Goal: Task Accomplishment & Management: Use online tool/utility

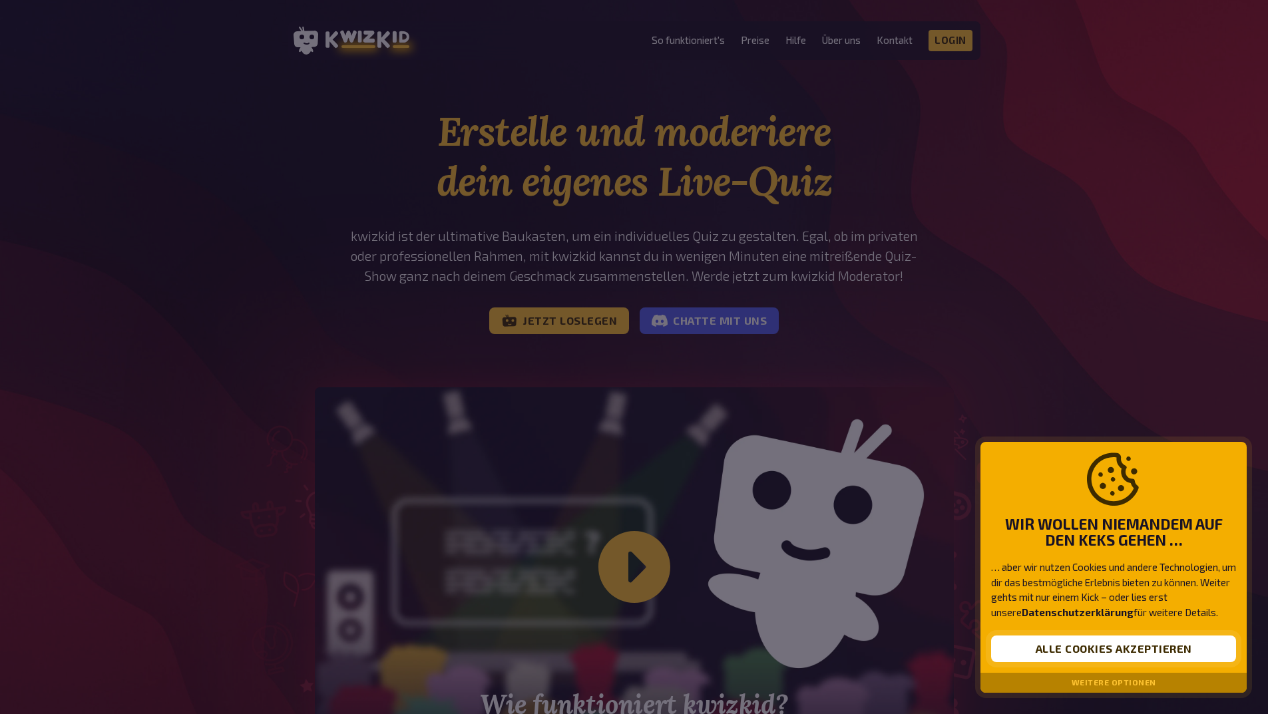
click at [1152, 648] on button "Alle Cookies akzeptieren" at bounding box center [1113, 648] width 245 height 27
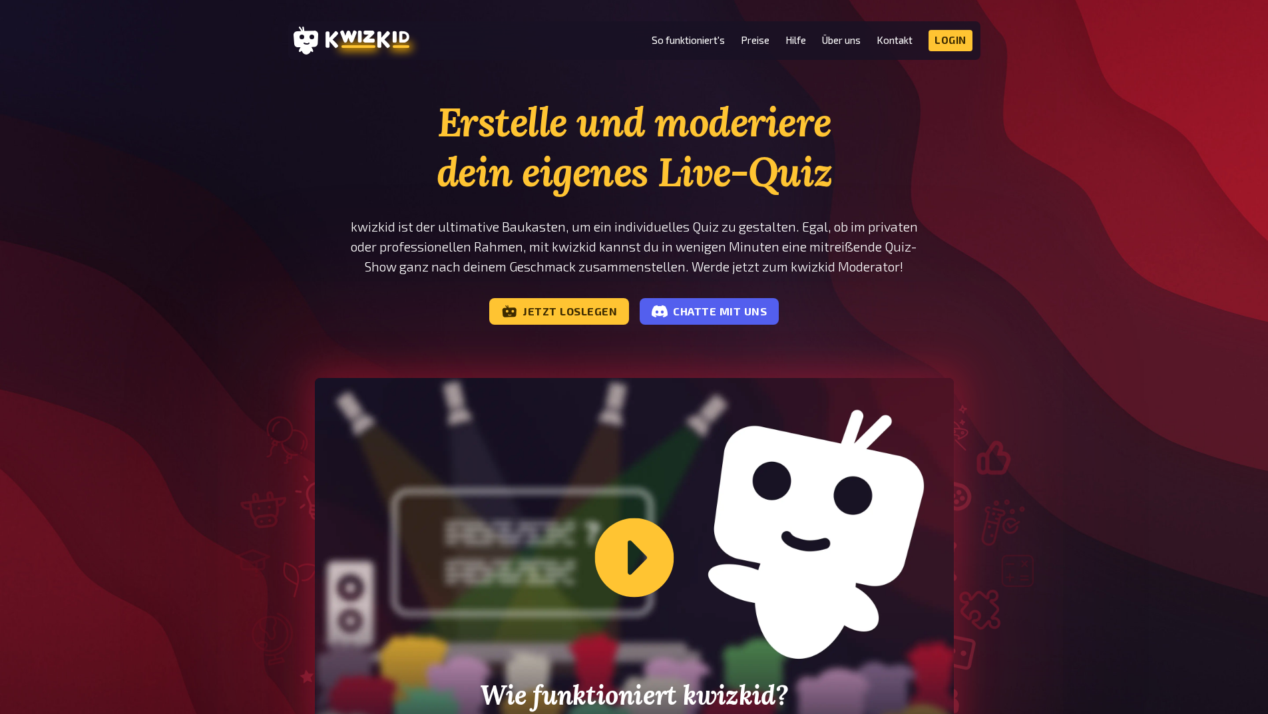
scroll to position [200, 0]
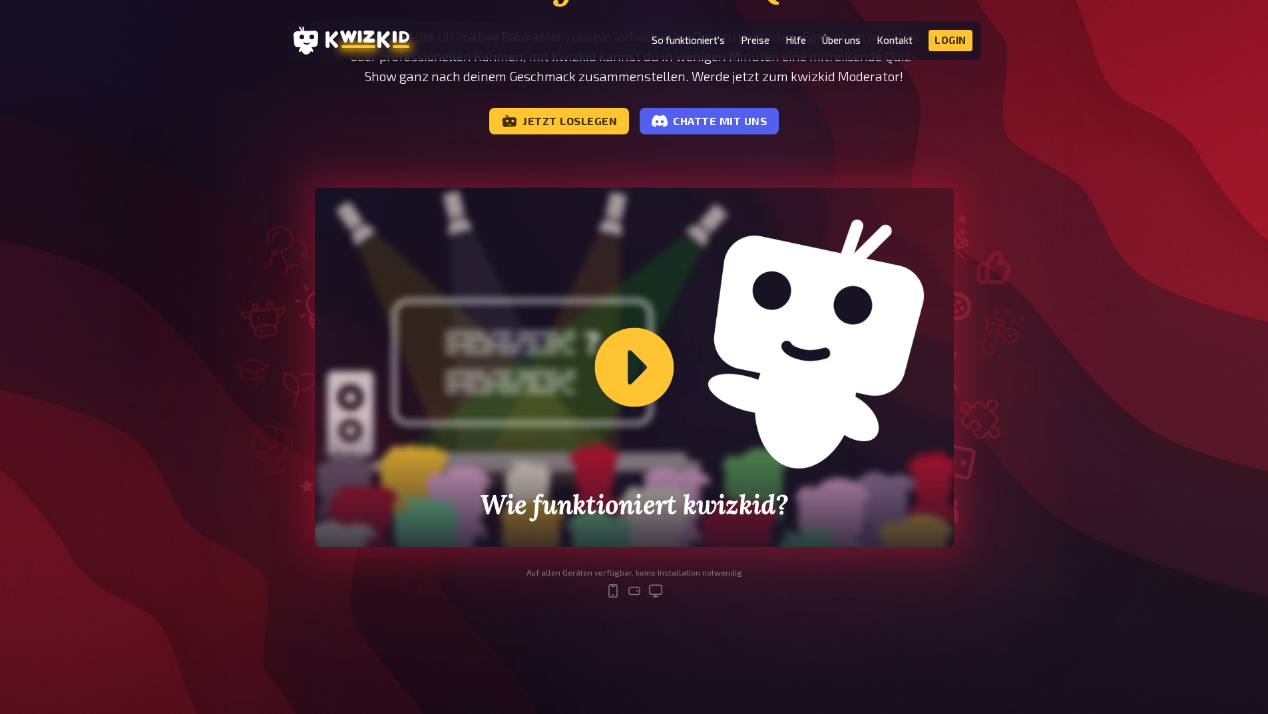
click at [631, 363] on div "Wie funktioniert kwizkid?" at bounding box center [634, 367] width 639 height 359
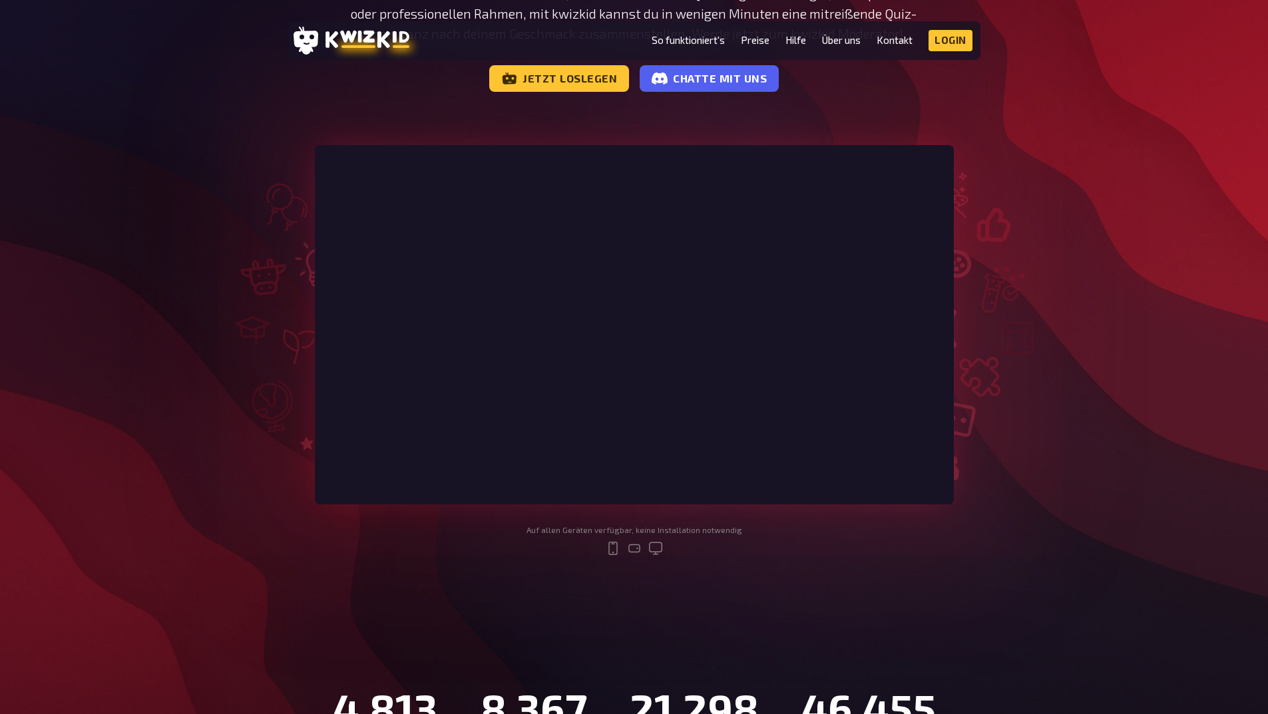
scroll to position [0, 0]
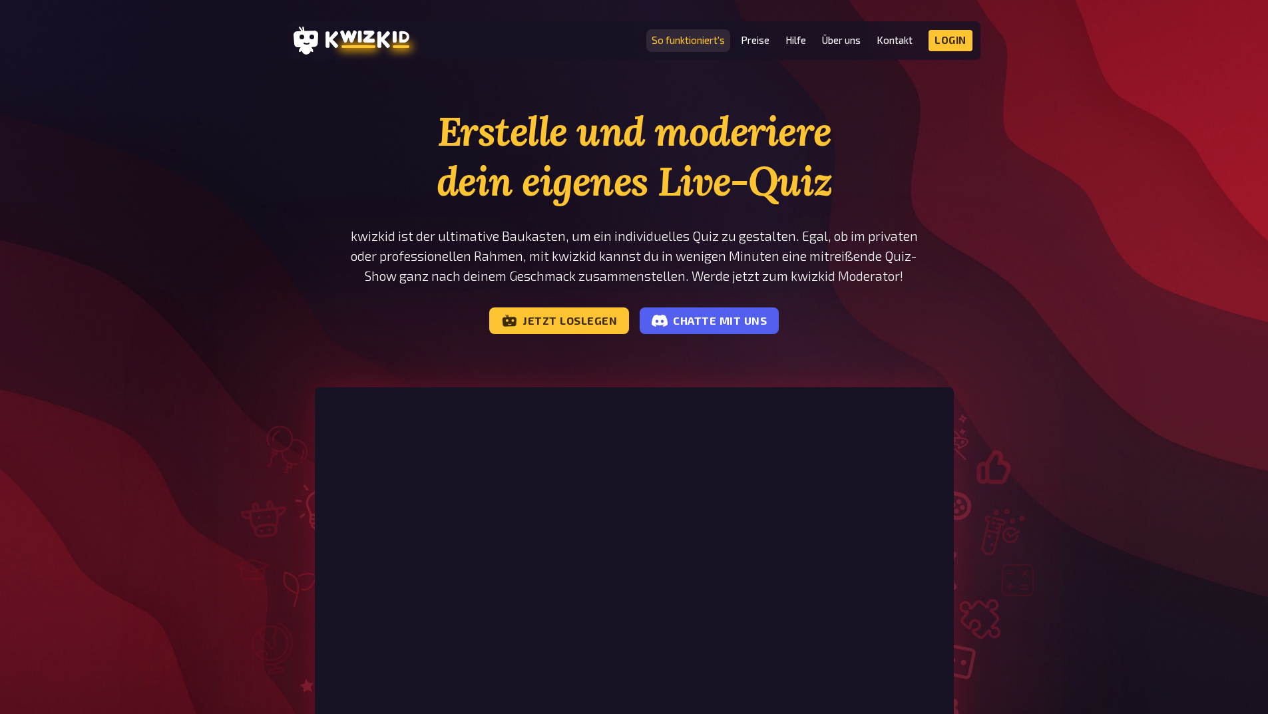
click at [689, 39] on link "So funktioniert's" at bounding box center [687, 40] width 73 height 11
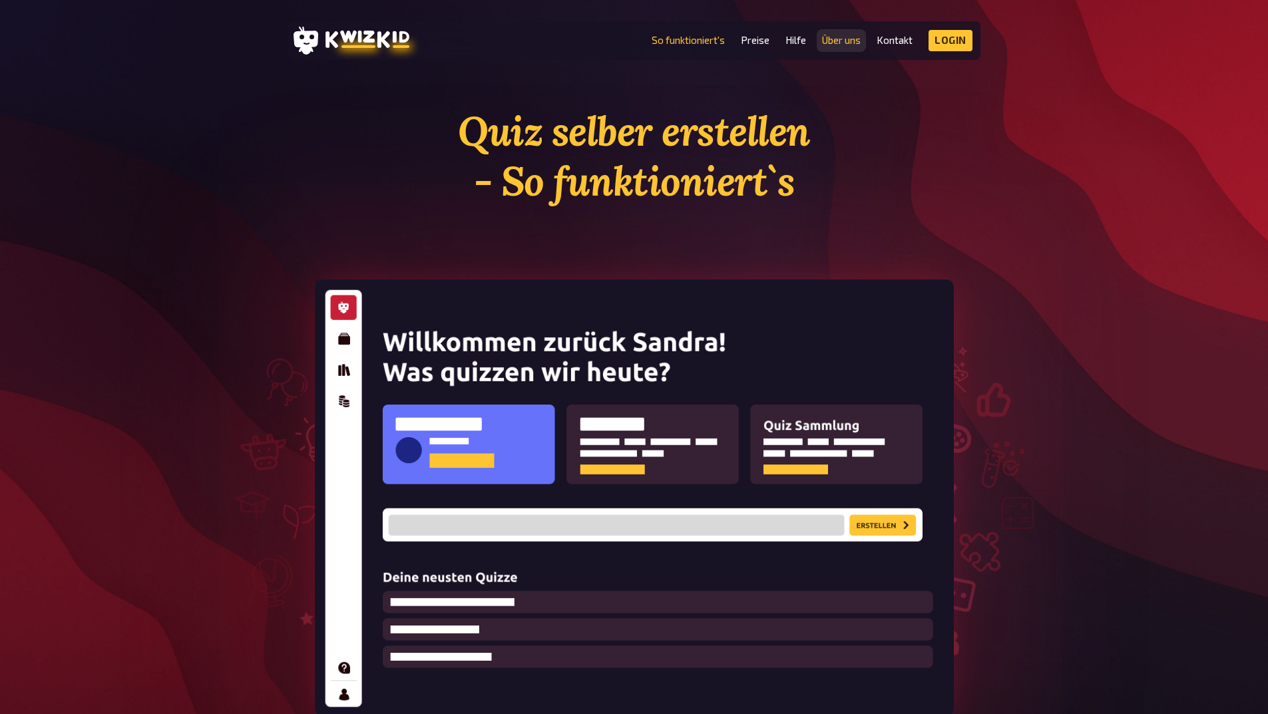
click at [857, 39] on link "Über uns" at bounding box center [841, 40] width 39 height 11
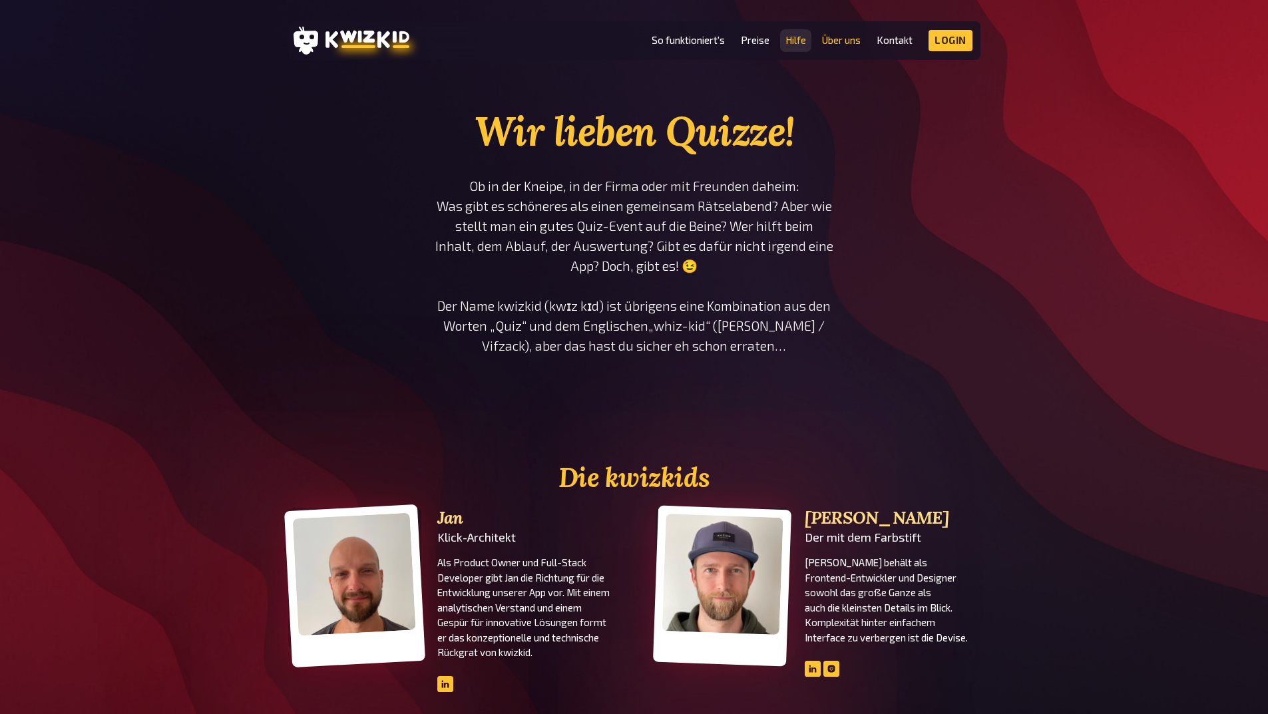
click at [794, 39] on link "Hilfe" at bounding box center [795, 40] width 21 height 11
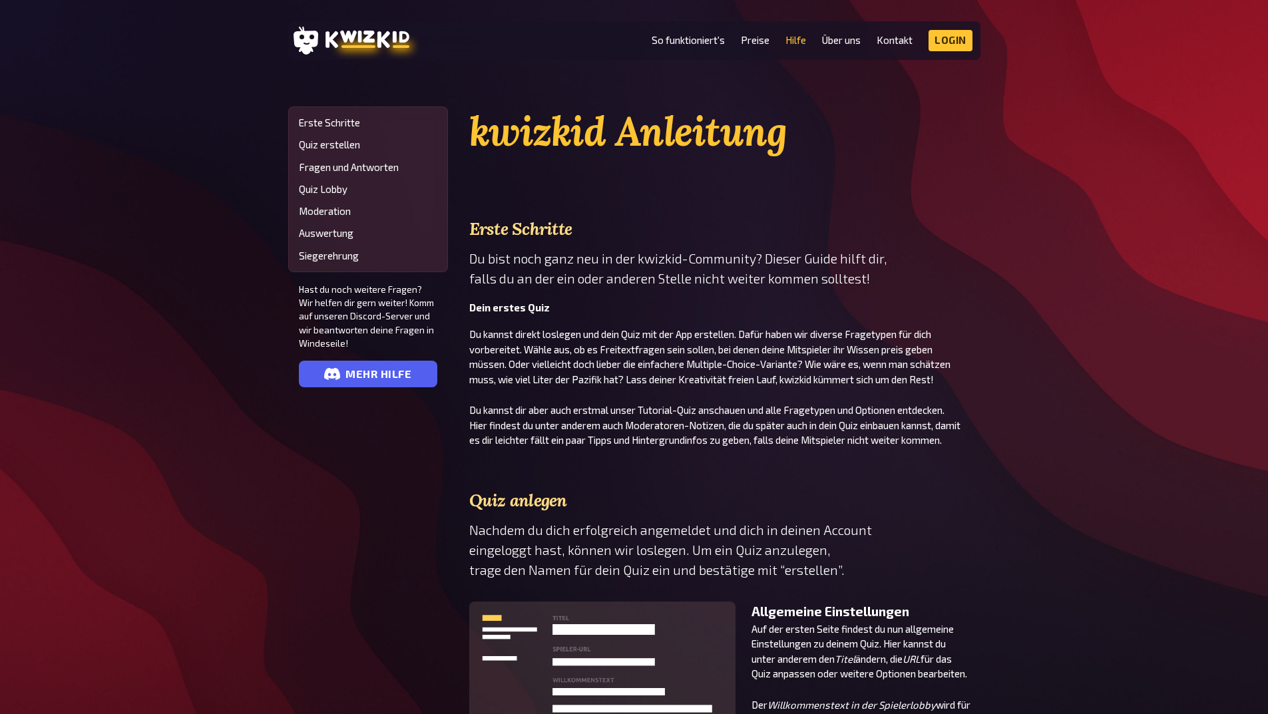
click at [339, 219] on nav "Erste Schritte Quiz erstellen Fragen und Antworten Quiz Lobby Moderation Auswer…" at bounding box center [368, 189] width 138 height 144
click at [339, 213] on link "Moderation" at bounding box center [368, 211] width 138 height 11
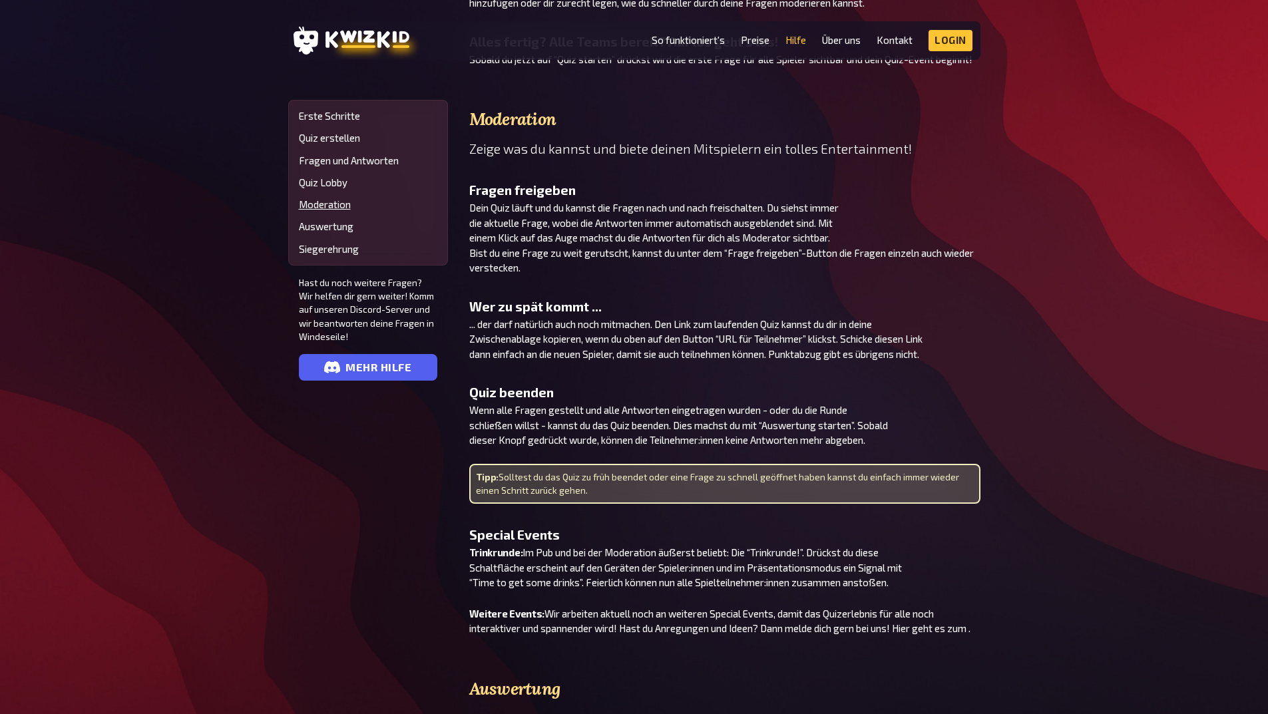
scroll to position [2451, 0]
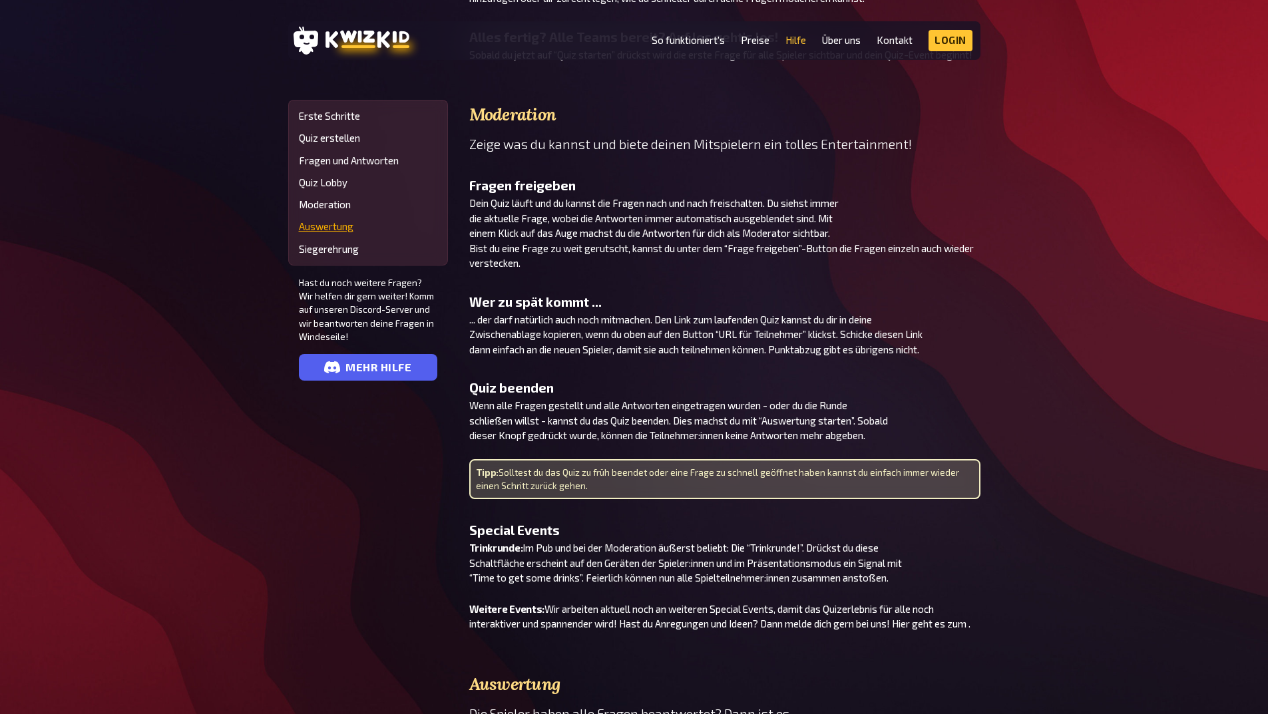
click at [333, 228] on link "Auswertung" at bounding box center [368, 226] width 138 height 11
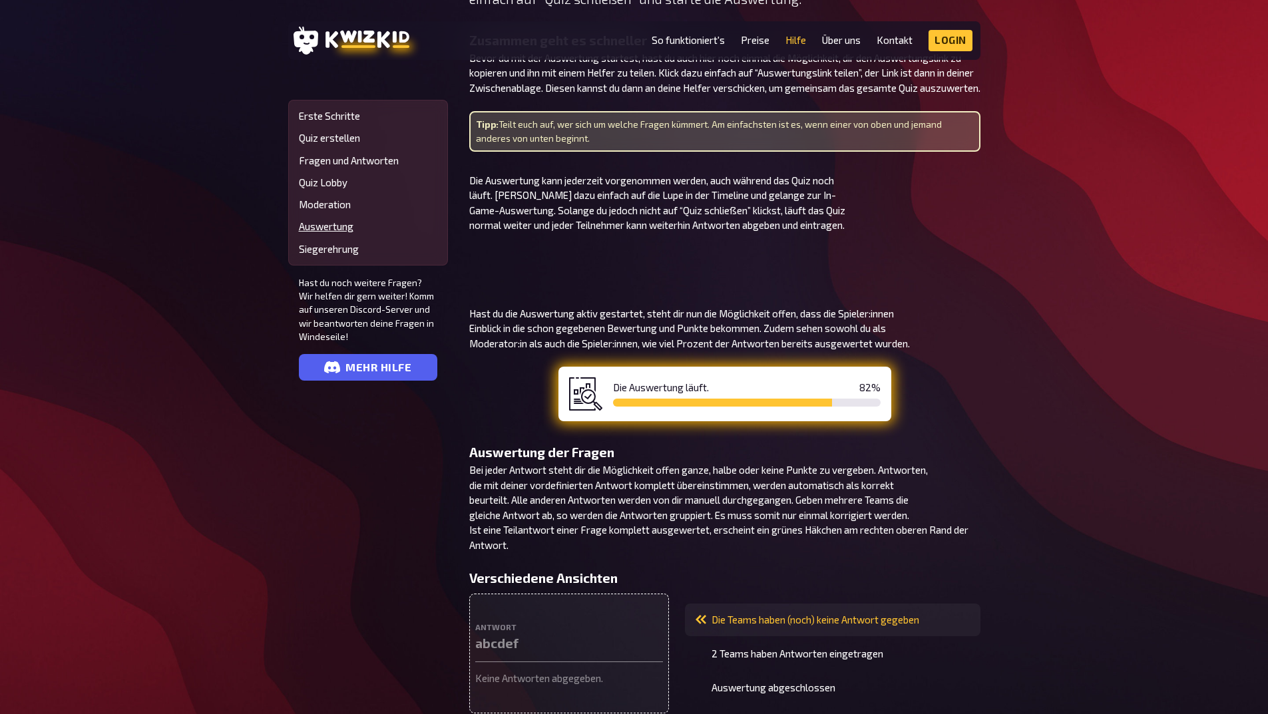
scroll to position [3036, 0]
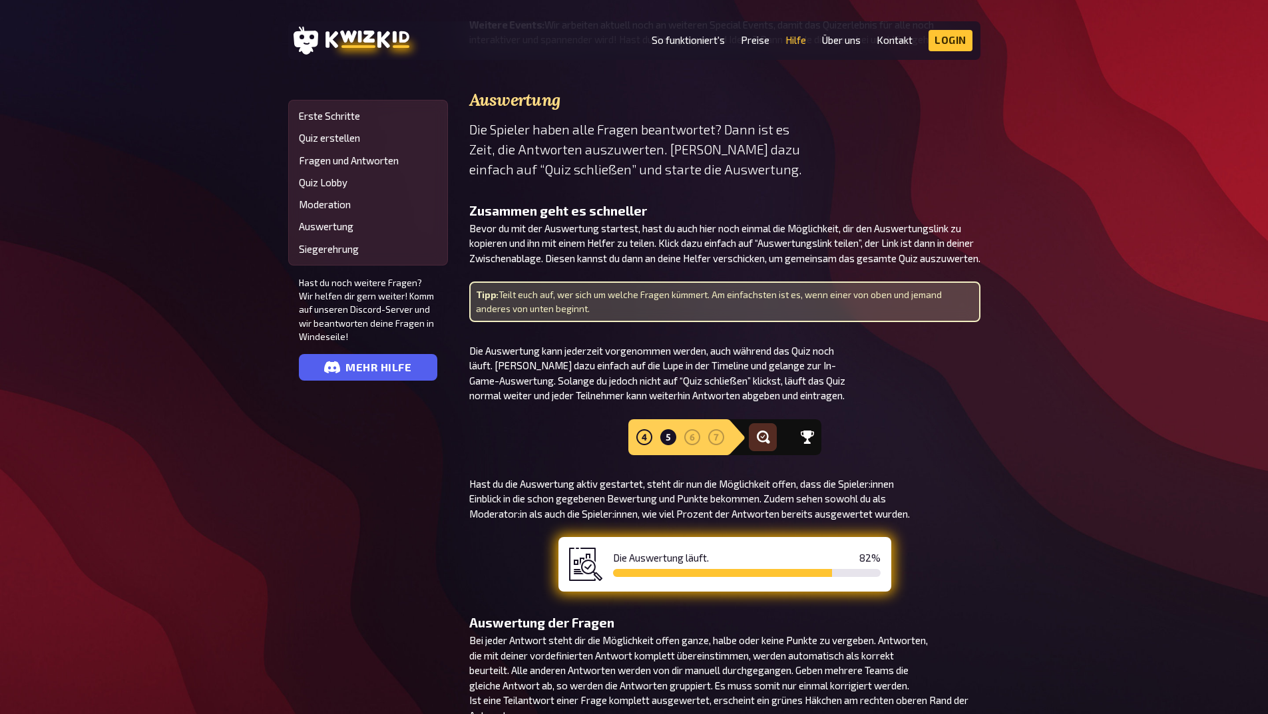
click at [689, 31] on li "So funktioniert's" at bounding box center [687, 40] width 73 height 21
click at [702, 43] on link "So funktioniert's" at bounding box center [687, 40] width 73 height 11
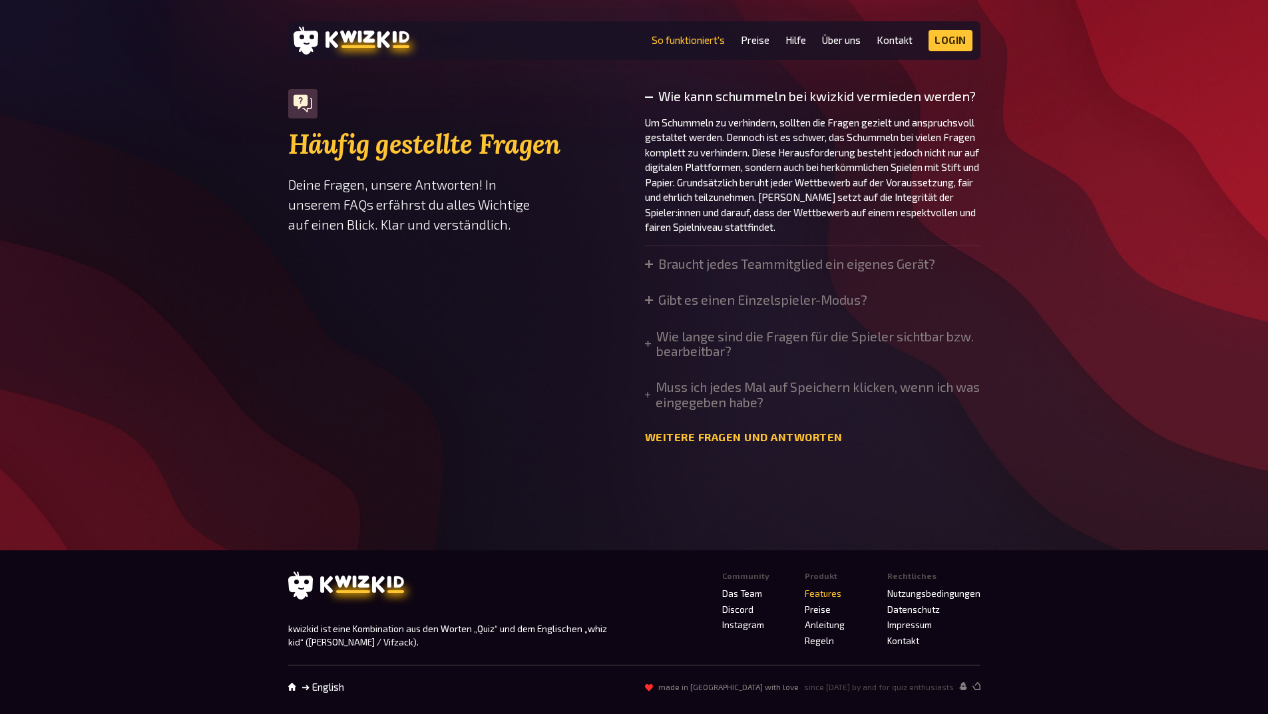
scroll to position [4563, 0]
click at [840, 629] on link "Anleitung" at bounding box center [824, 624] width 40 height 11
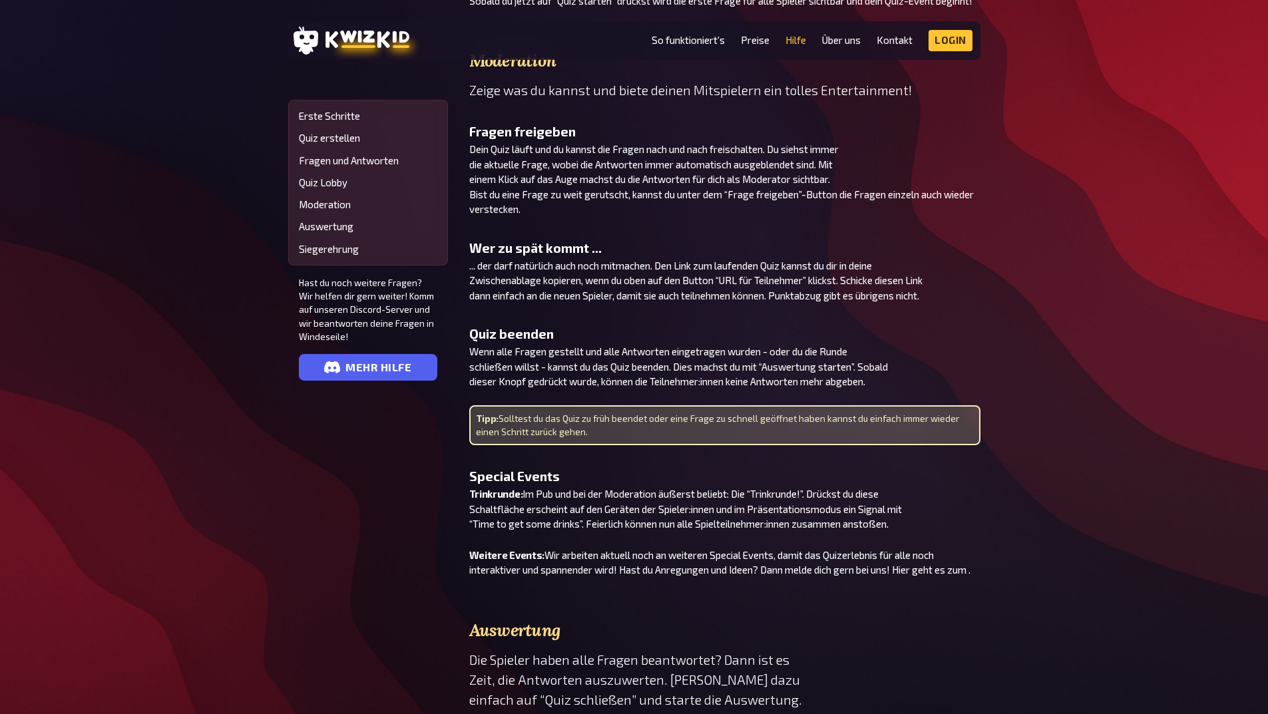
scroll to position [2528, 0]
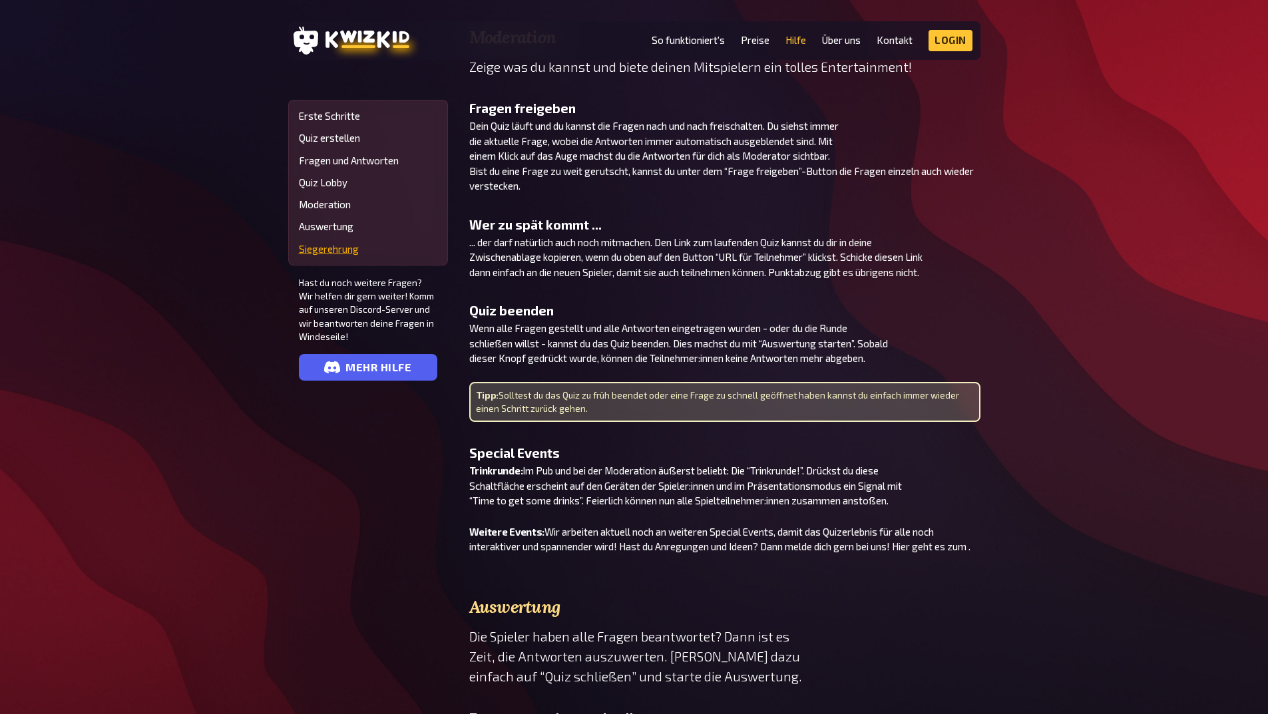
click at [347, 252] on link "Siegerehrung" at bounding box center [368, 249] width 138 height 11
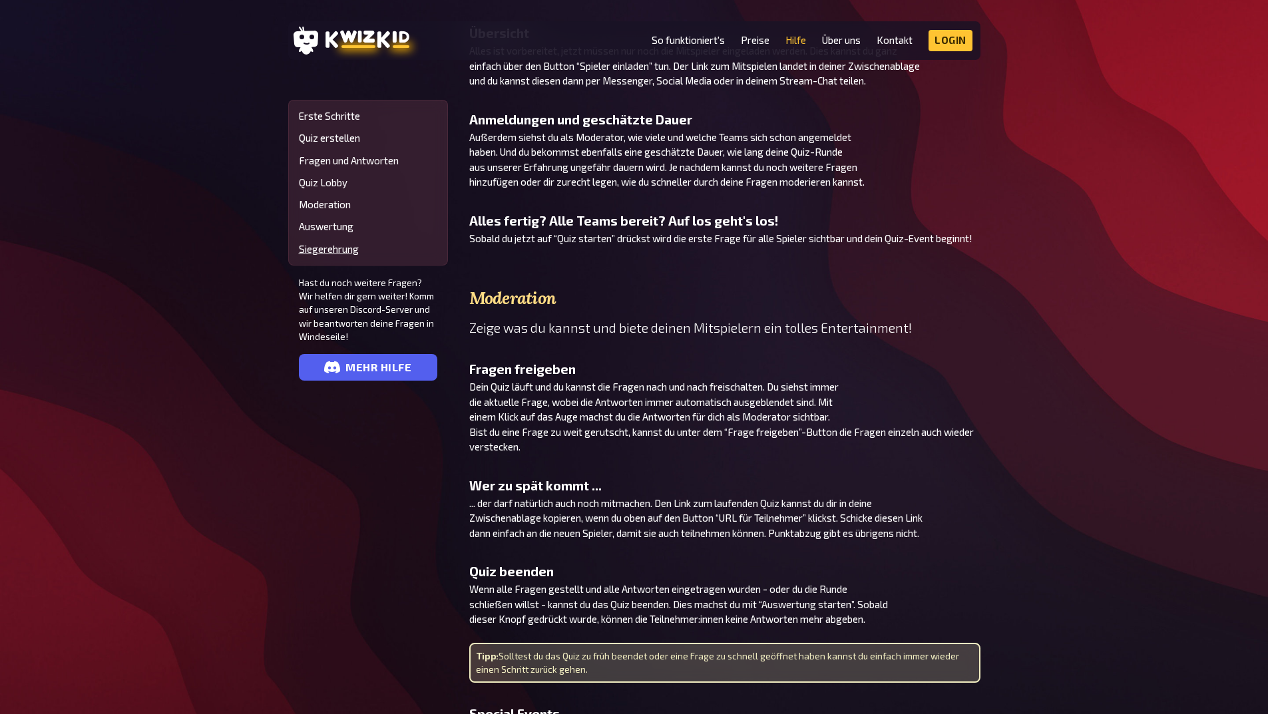
scroll to position [2188, 0]
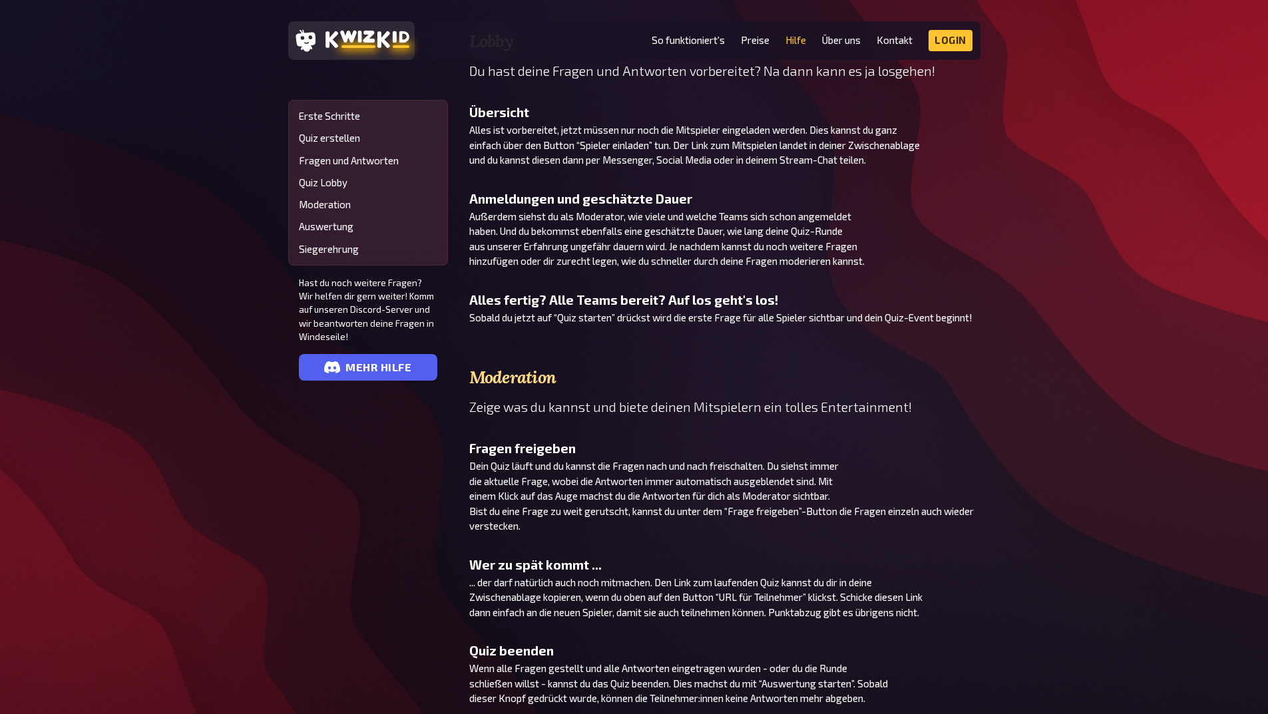
click at [355, 45] on icon at bounding box center [367, 39] width 84 height 19
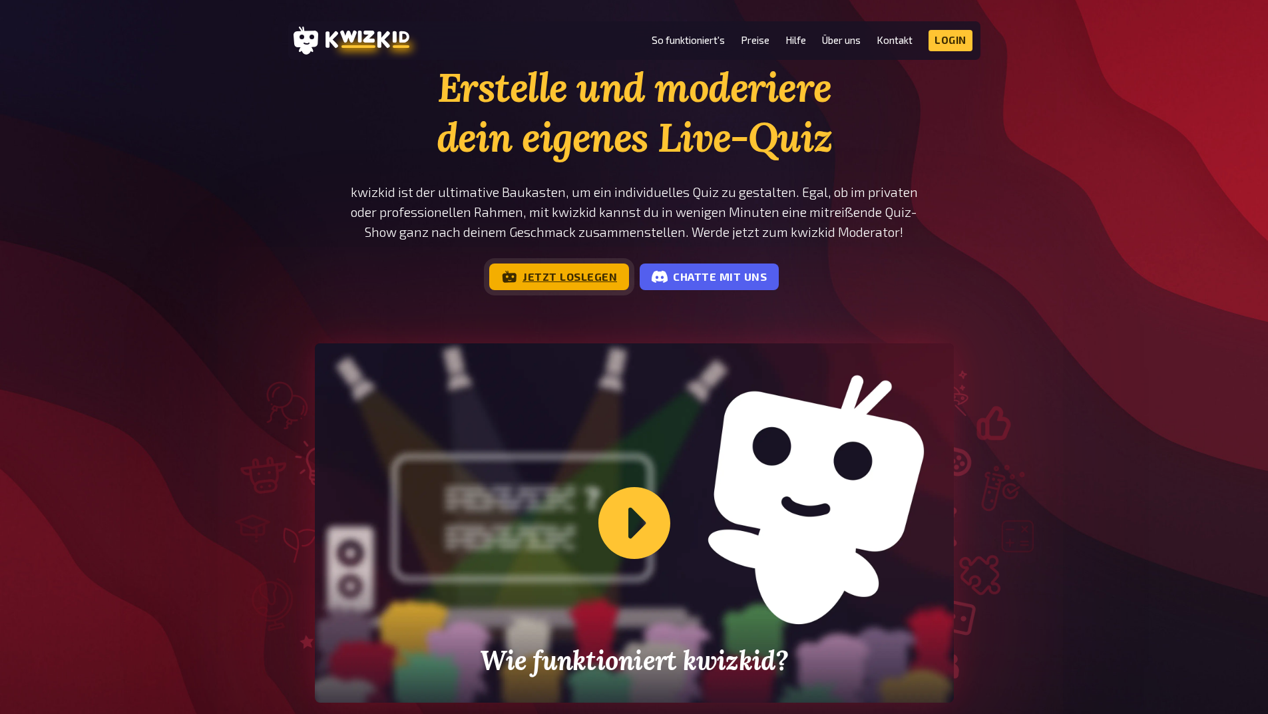
scroll to position [67, 0]
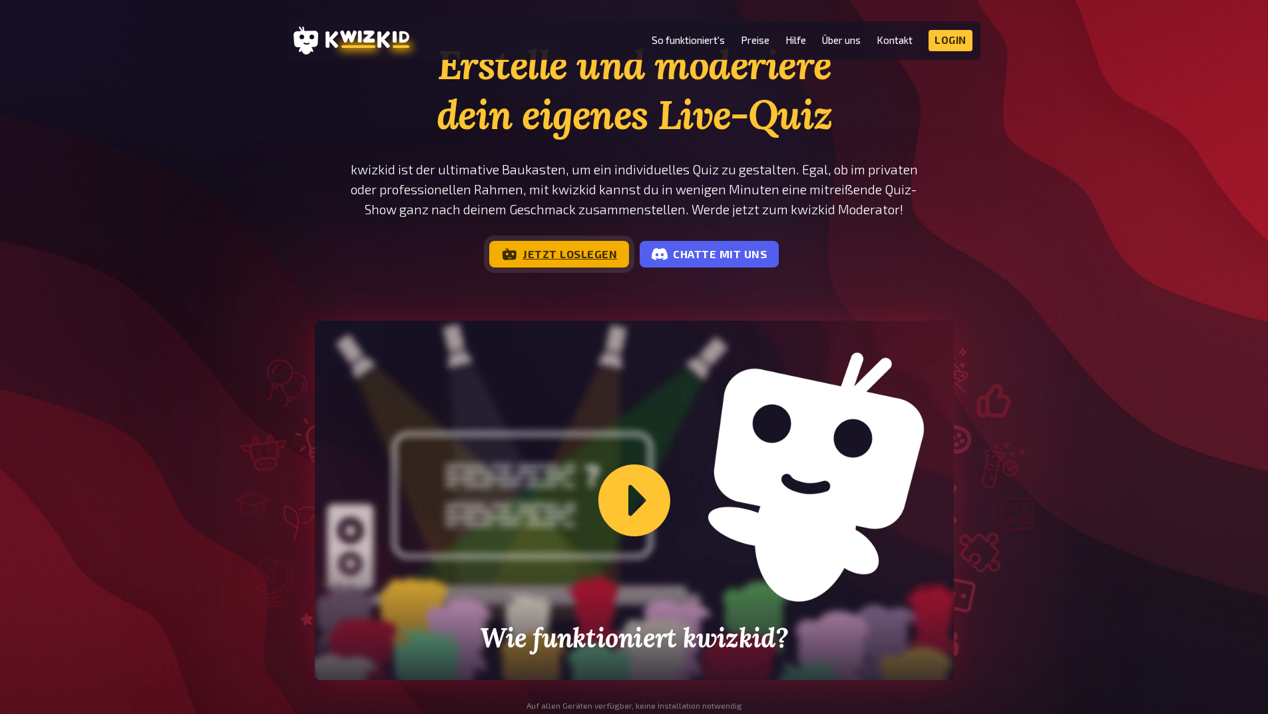
click at [535, 248] on link "Jetzt loslegen" at bounding box center [559, 254] width 140 height 27
drag, startPoint x: 215, startPoint y: 303, endPoint x: 200, endPoint y: 300, distance: 14.9
click at [215, 303] on div "Erstelle und moderiere dein eigenes Live-Quiz kwizkid ist der ultimative Baukas…" at bounding box center [634, 396] width 1268 height 713
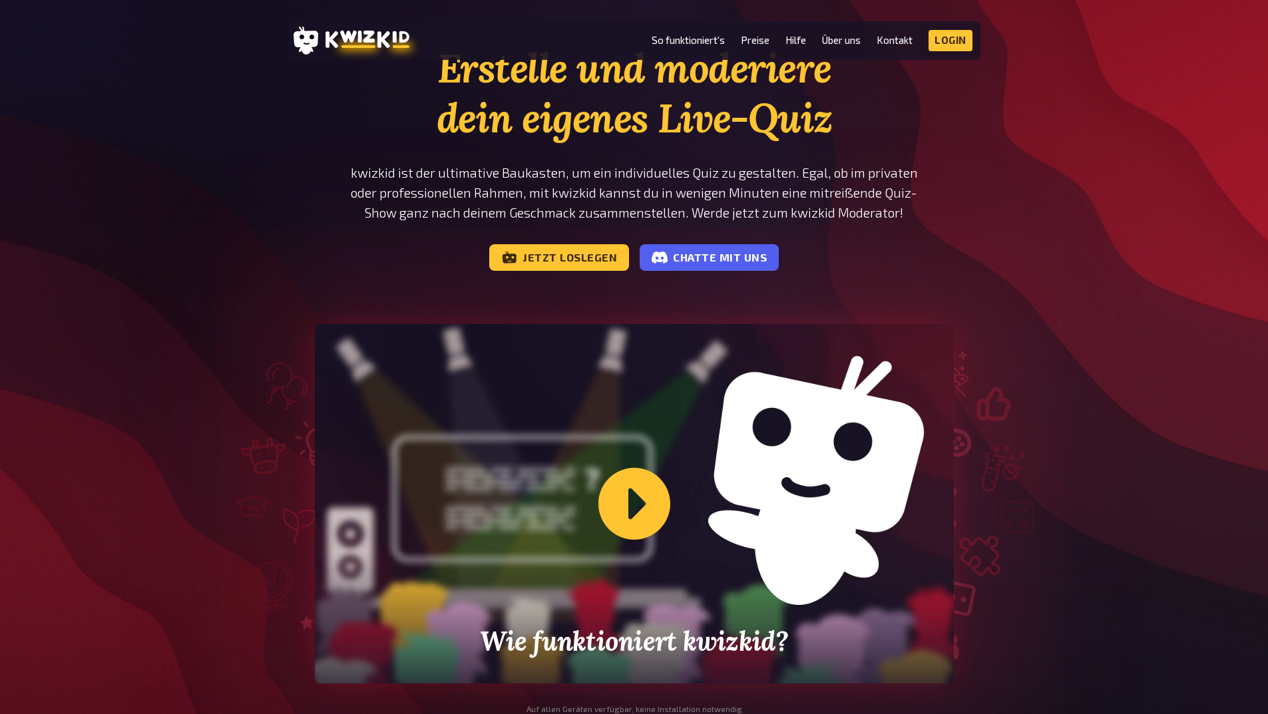
scroll to position [0, 0]
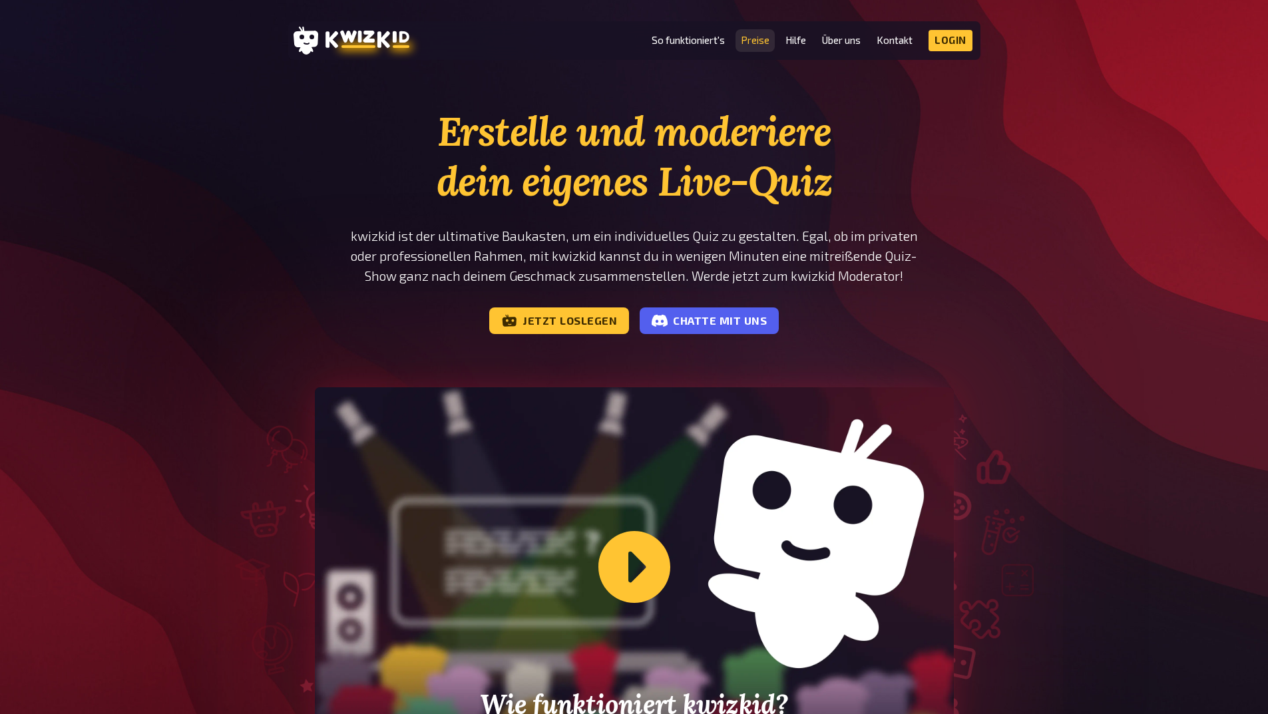
click at [760, 43] on link "Preise" at bounding box center [755, 40] width 29 height 11
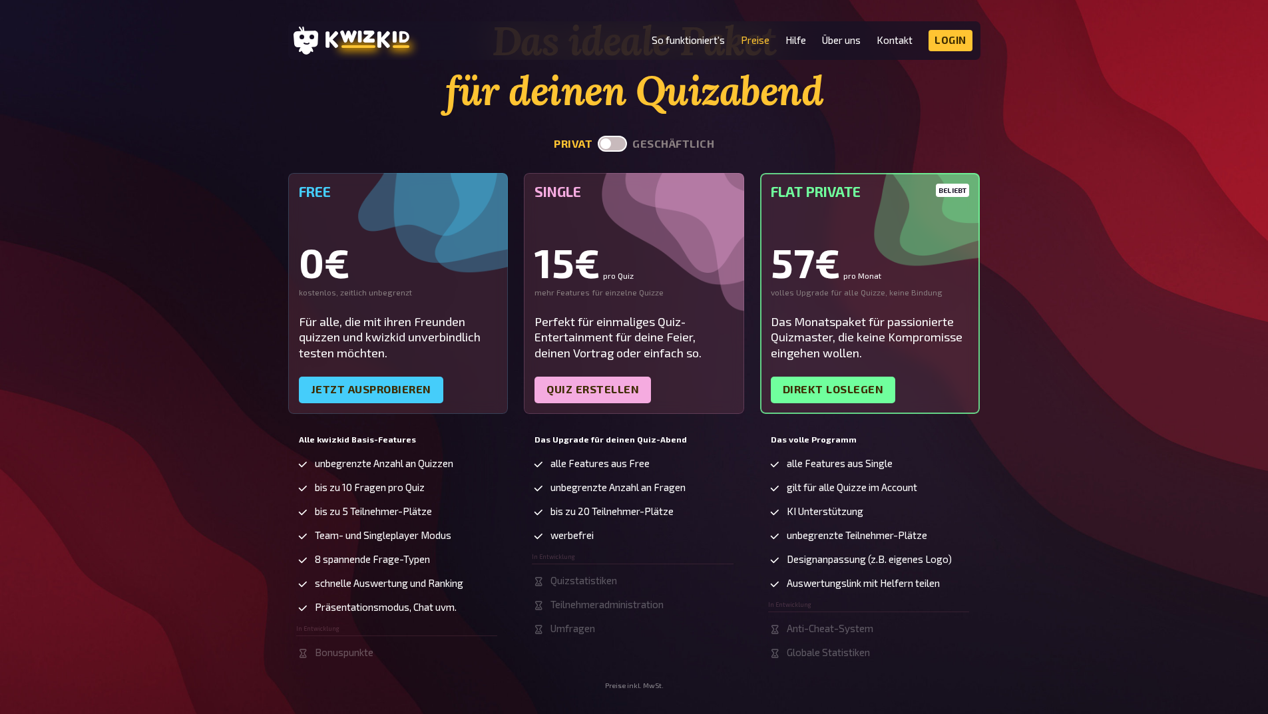
scroll to position [133, 0]
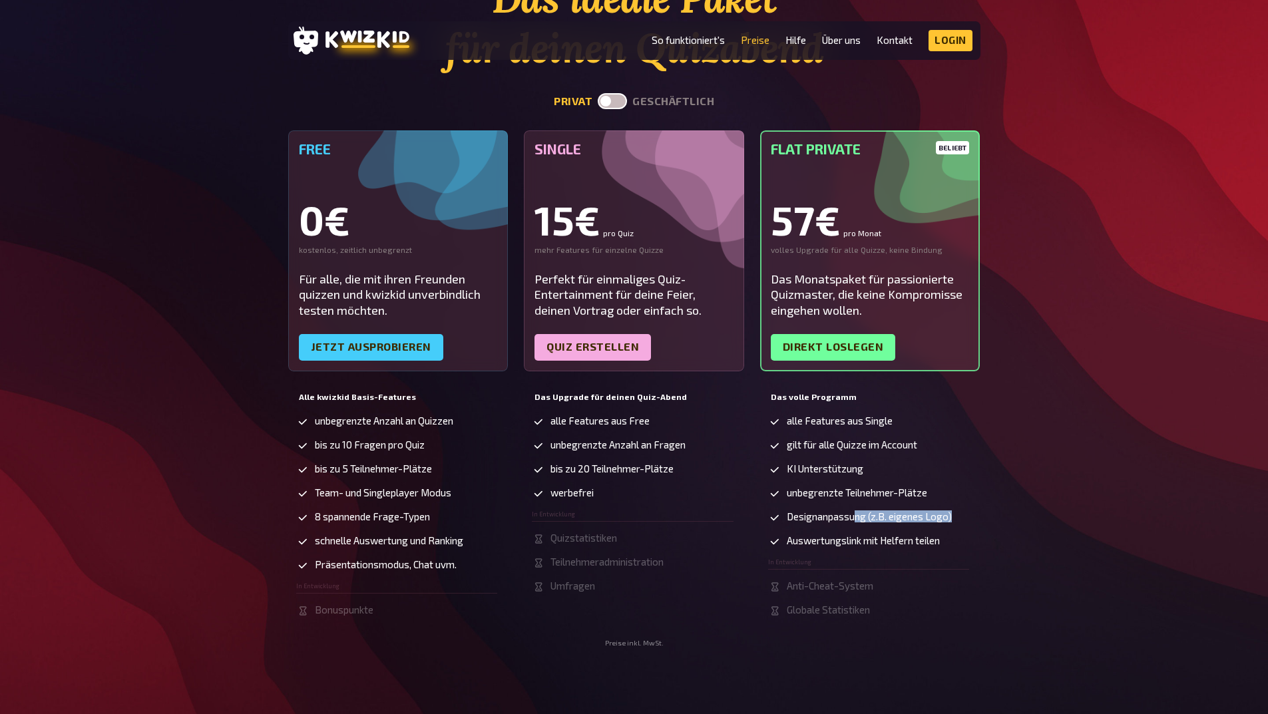
drag, startPoint x: 975, startPoint y: 515, endPoint x: 858, endPoint y: 513, distance: 117.1
click at [858, 513] on div "Das volle Programm alle Features aus Single gilt für alle Quizze im Account KI …" at bounding box center [870, 513] width 220 height 252
click at [949, 511] on span "Designanpassung (z.B. eigenes Logo)" at bounding box center [868, 516] width 165 height 11
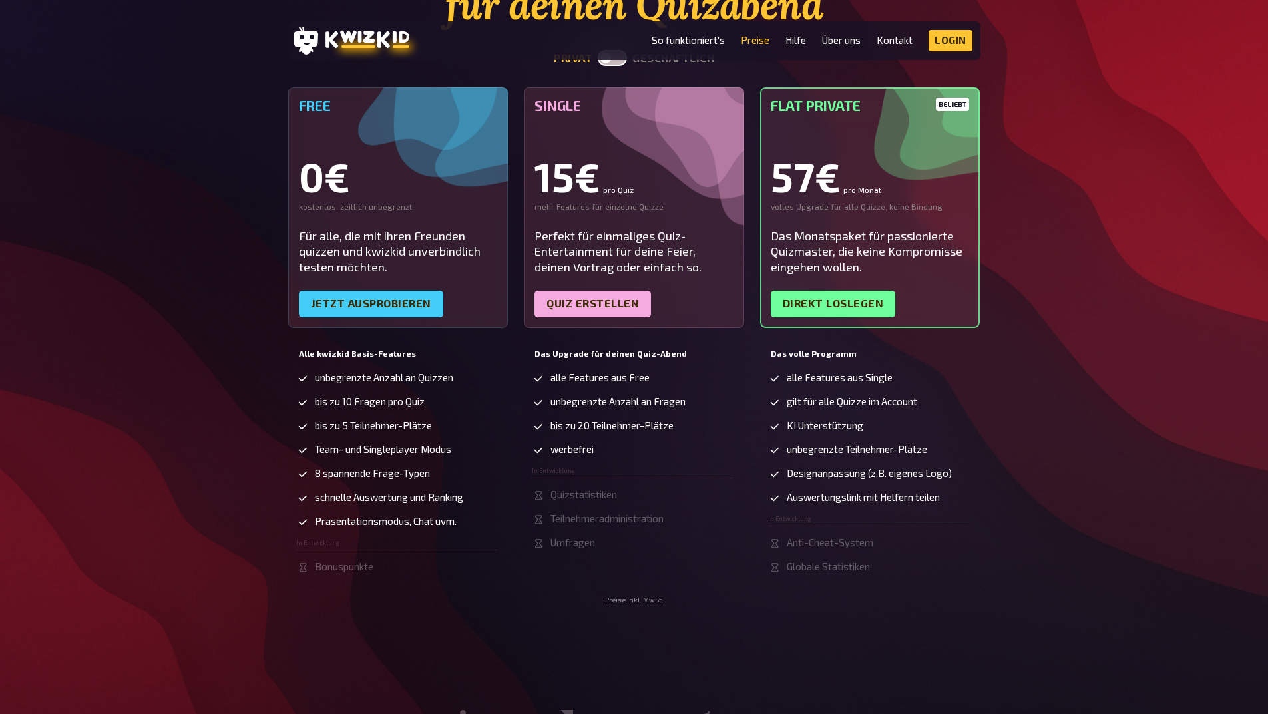
scroll to position [200, 0]
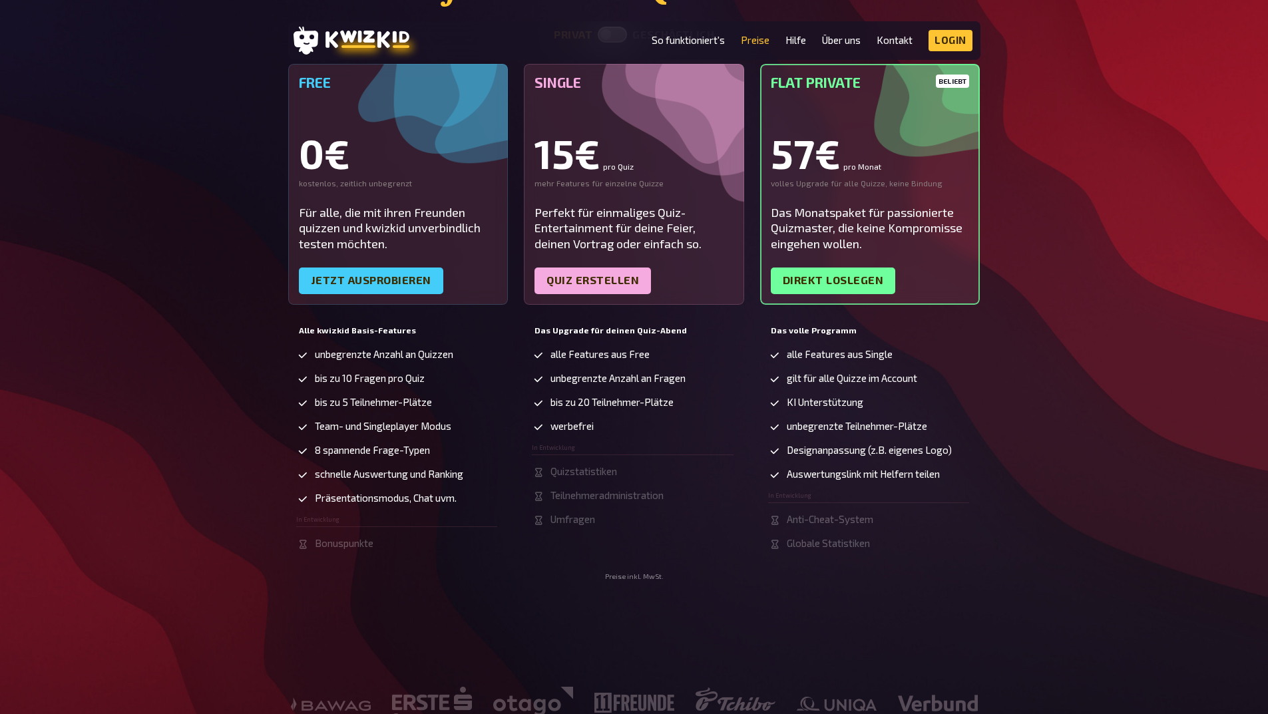
drag, startPoint x: 954, startPoint y: 459, endPoint x: 937, endPoint y: 462, distance: 17.6
click at [939, 462] on ul "alle Features aus Single gilt für alle Quizze im Account KI Unterstützung unbeg…" at bounding box center [869, 450] width 202 height 202
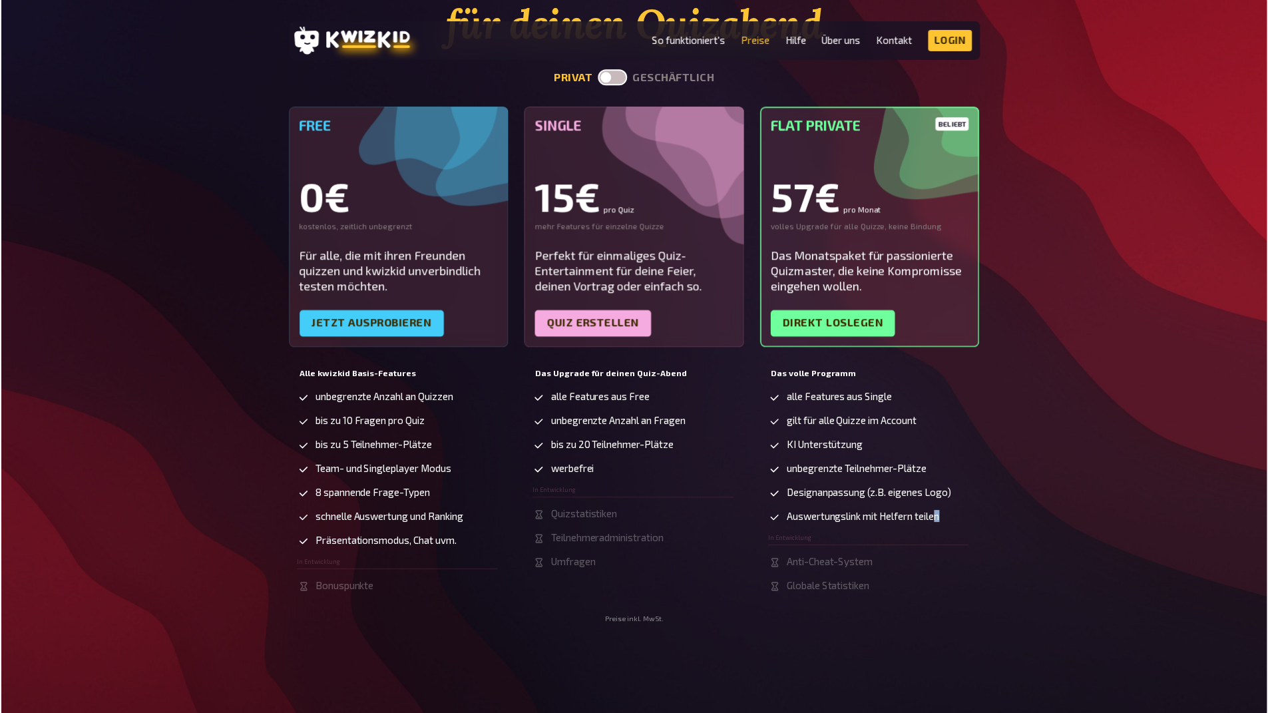
scroll to position [133, 0]
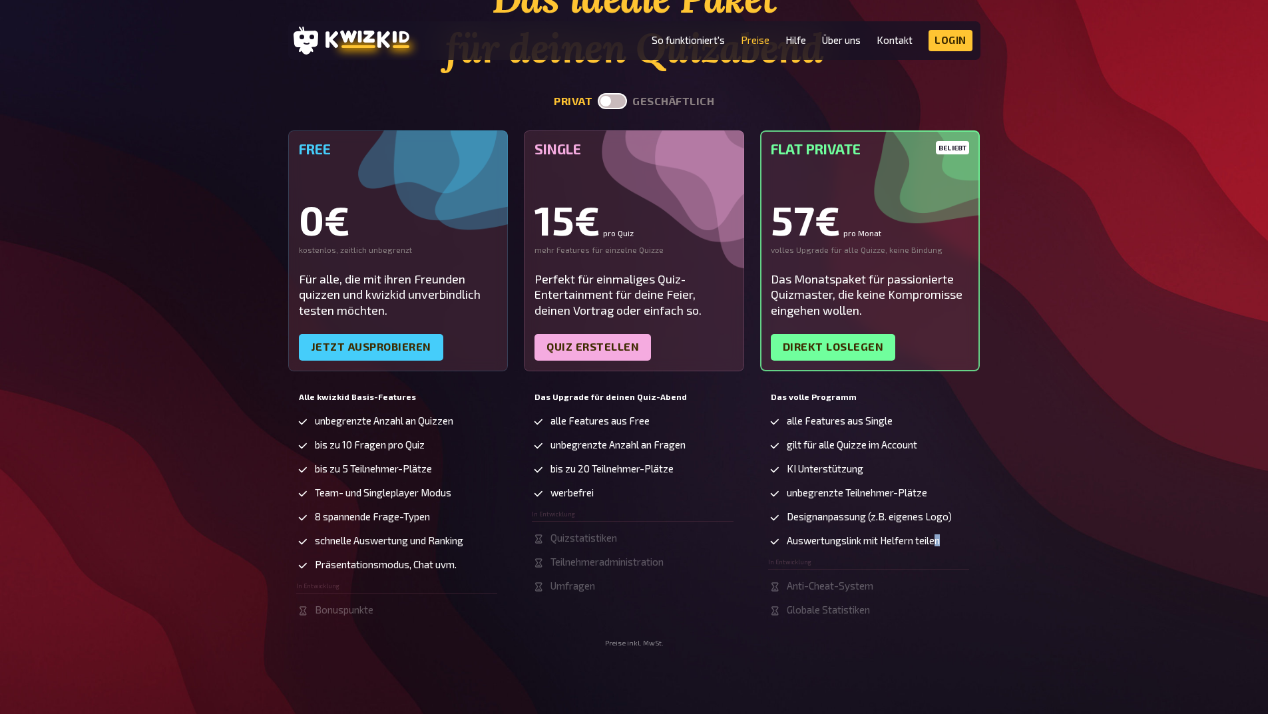
click at [954, 540] on li "Auswertungslink mit Helfern teilen" at bounding box center [869, 541] width 202 height 13
click at [627, 104] on label at bounding box center [612, 101] width 29 height 16
click at [598, 93] on input "checkbox" at bounding box center [597, 92] width 1 height 1
checkbox input "true"
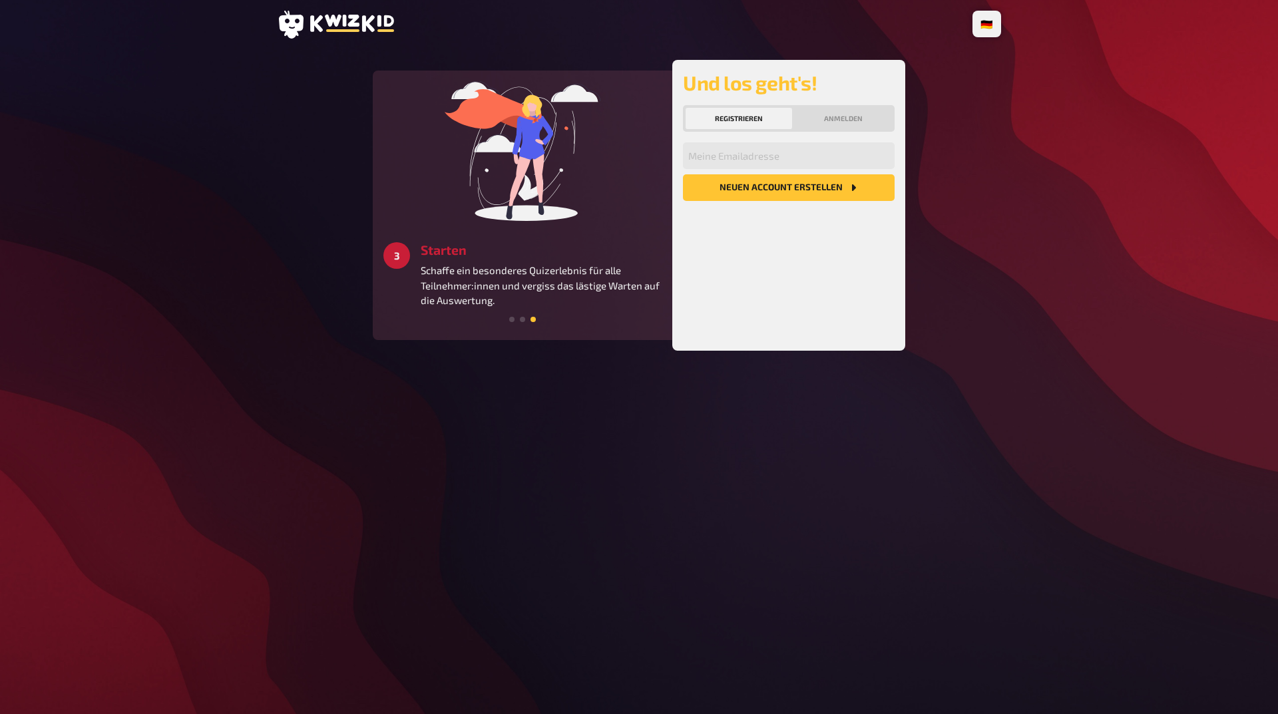
click at [345, 21] on icon at bounding box center [352, 23] width 84 height 17
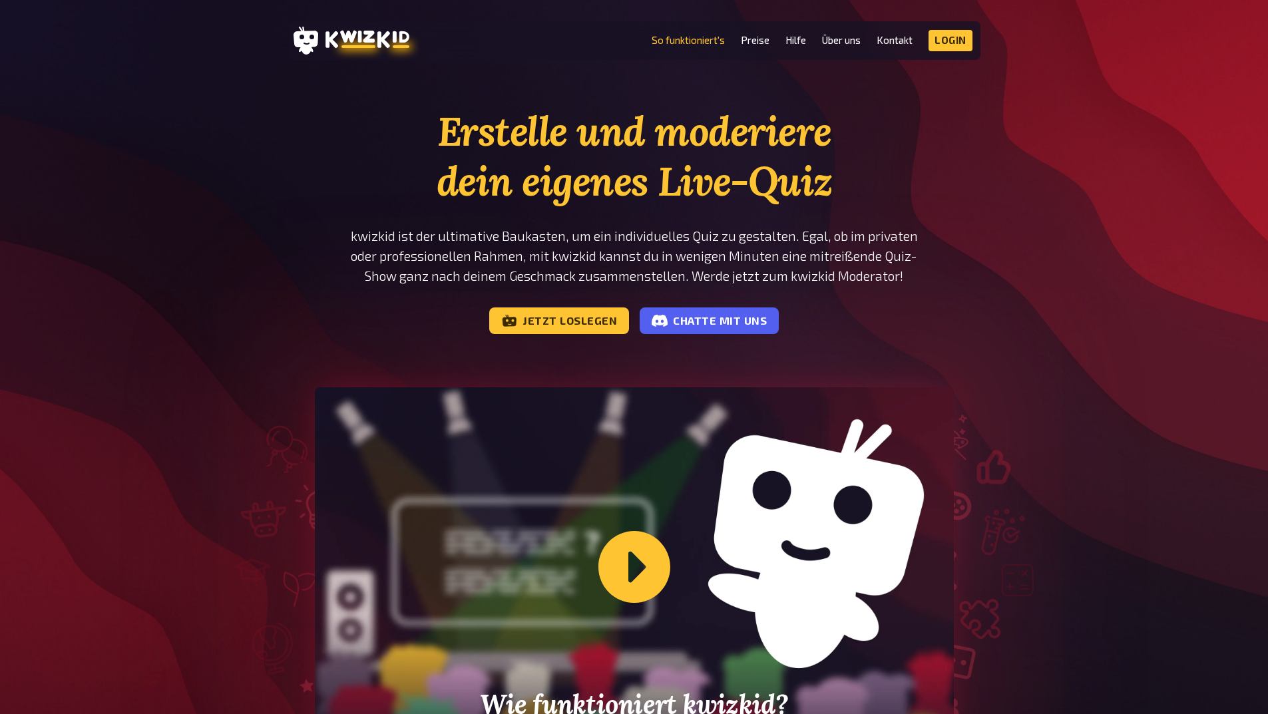
click at [706, 43] on link "So funktioniert's" at bounding box center [687, 40] width 73 height 11
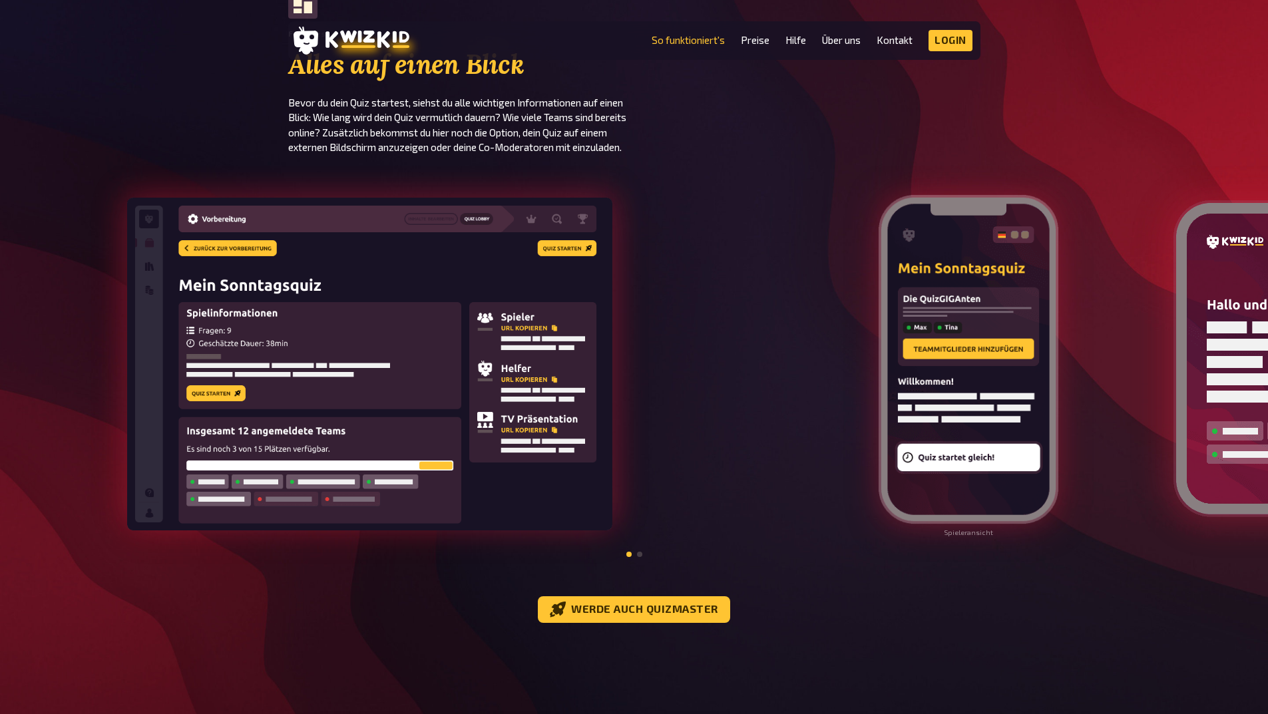
scroll to position [1264, 0]
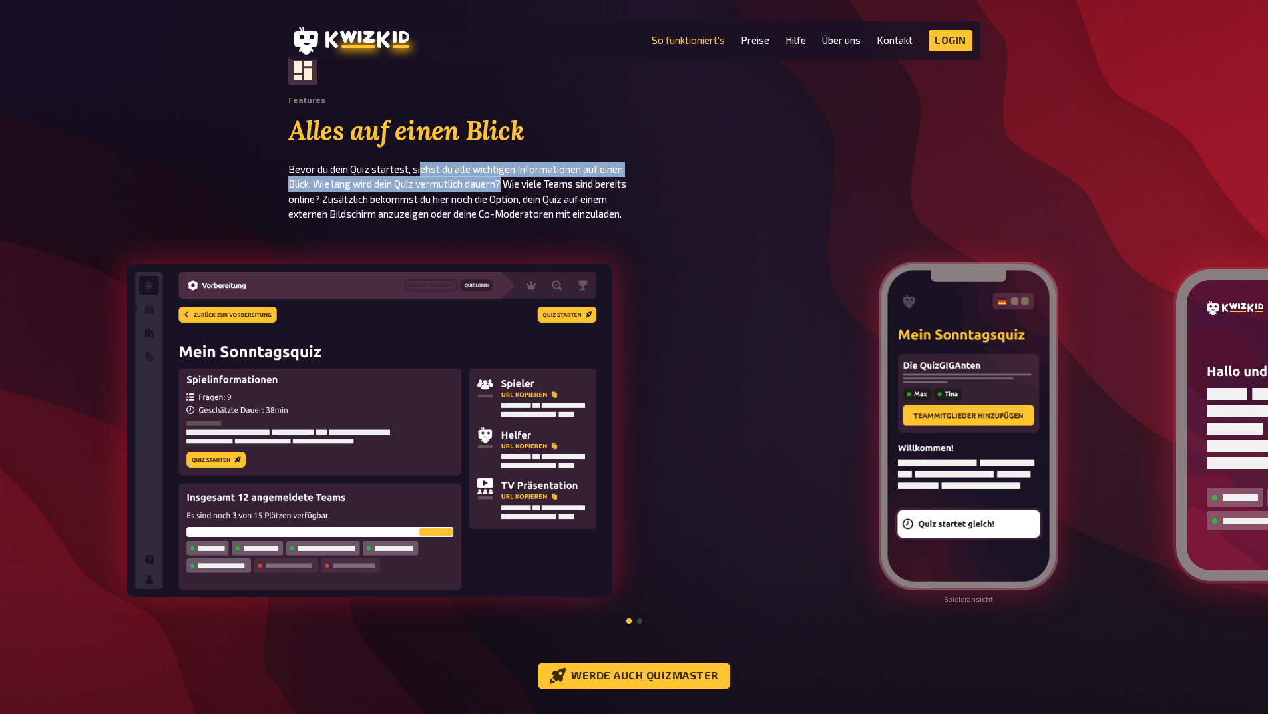
drag, startPoint x: 425, startPoint y: 171, endPoint x: 575, endPoint y: 184, distance: 150.9
click at [575, 184] on p "Bevor du dein Quiz startest, siehst du alle wichtigen Informationen auf einen B…" at bounding box center [461, 192] width 346 height 60
click at [567, 222] on p "Bevor du dein Quiz startest, siehst du alle wichtigen Informationen auf einen B…" at bounding box center [461, 192] width 346 height 60
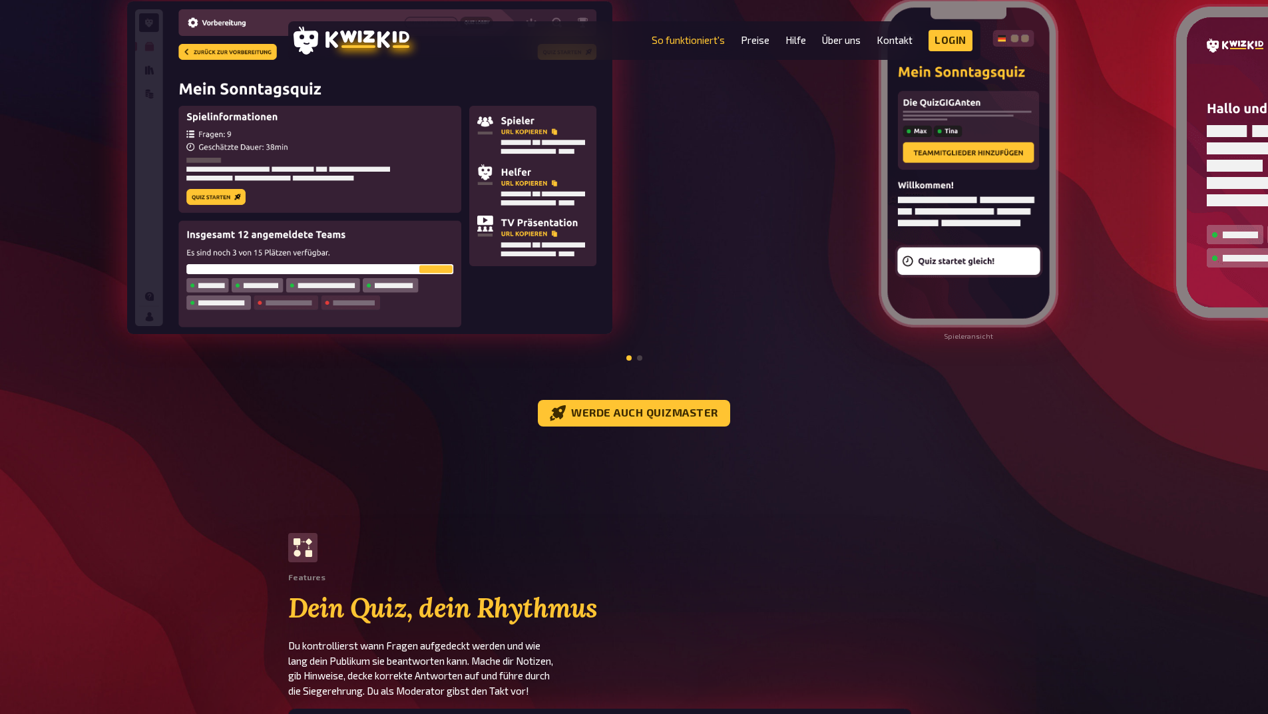
scroll to position [1397, 0]
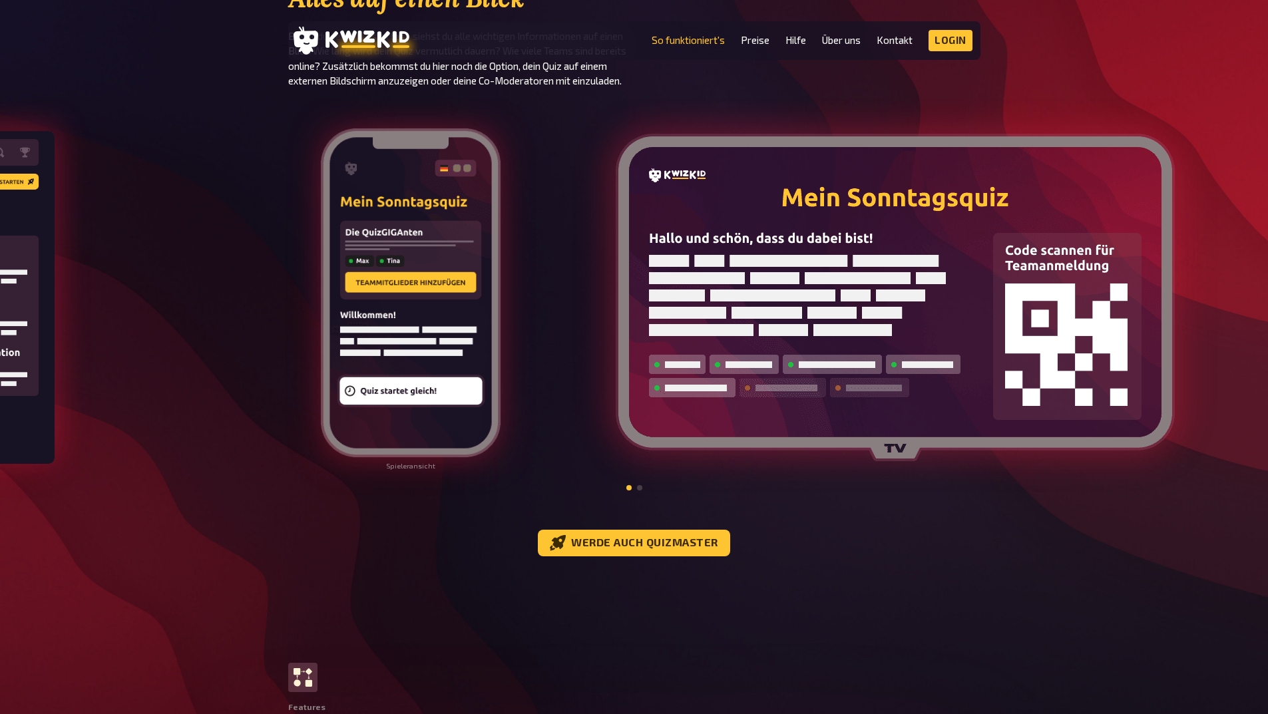
click at [241, 348] on div "Spieleransicht" at bounding box center [76, 298] width 1268 height 399
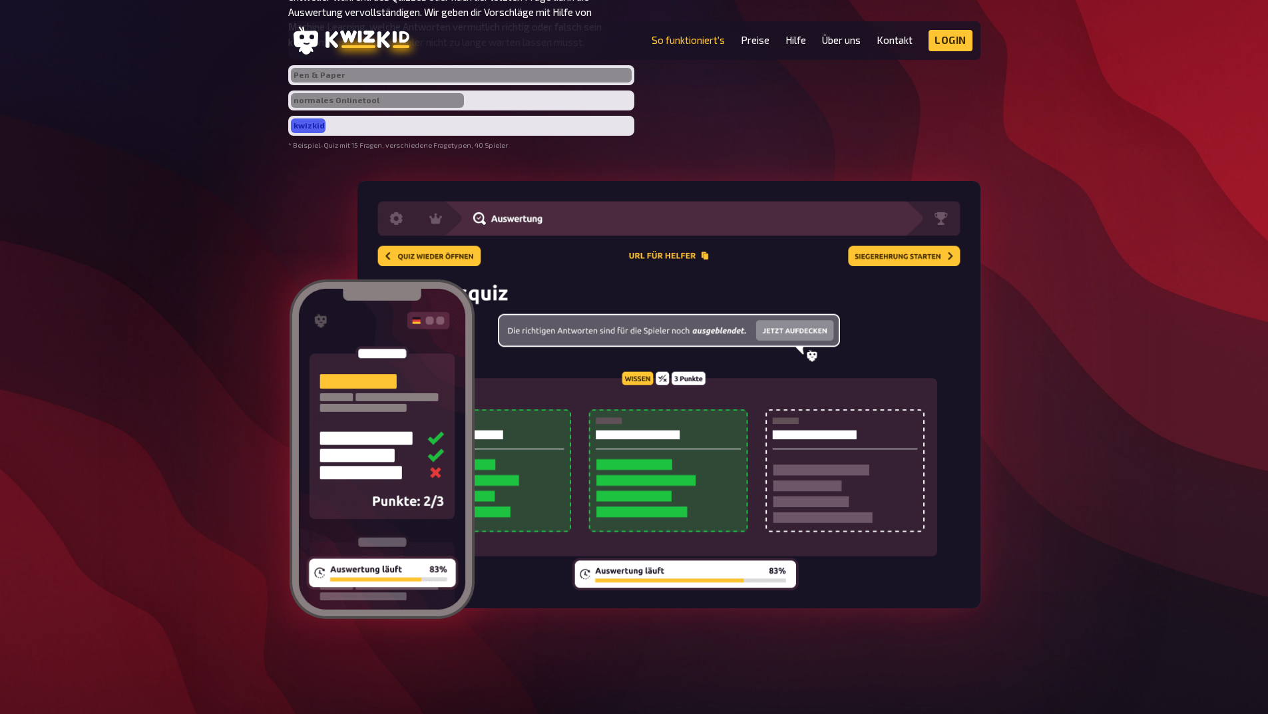
scroll to position [3194, 0]
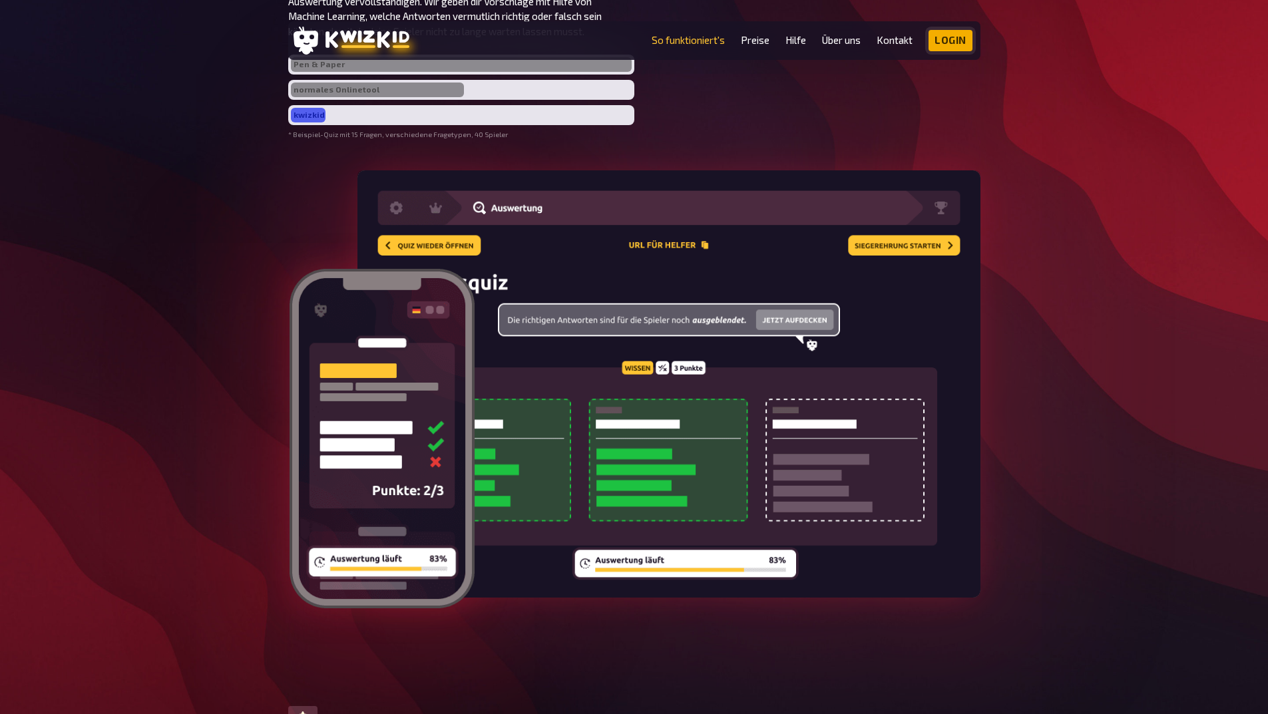
click at [938, 48] on link "Login" at bounding box center [950, 40] width 44 height 21
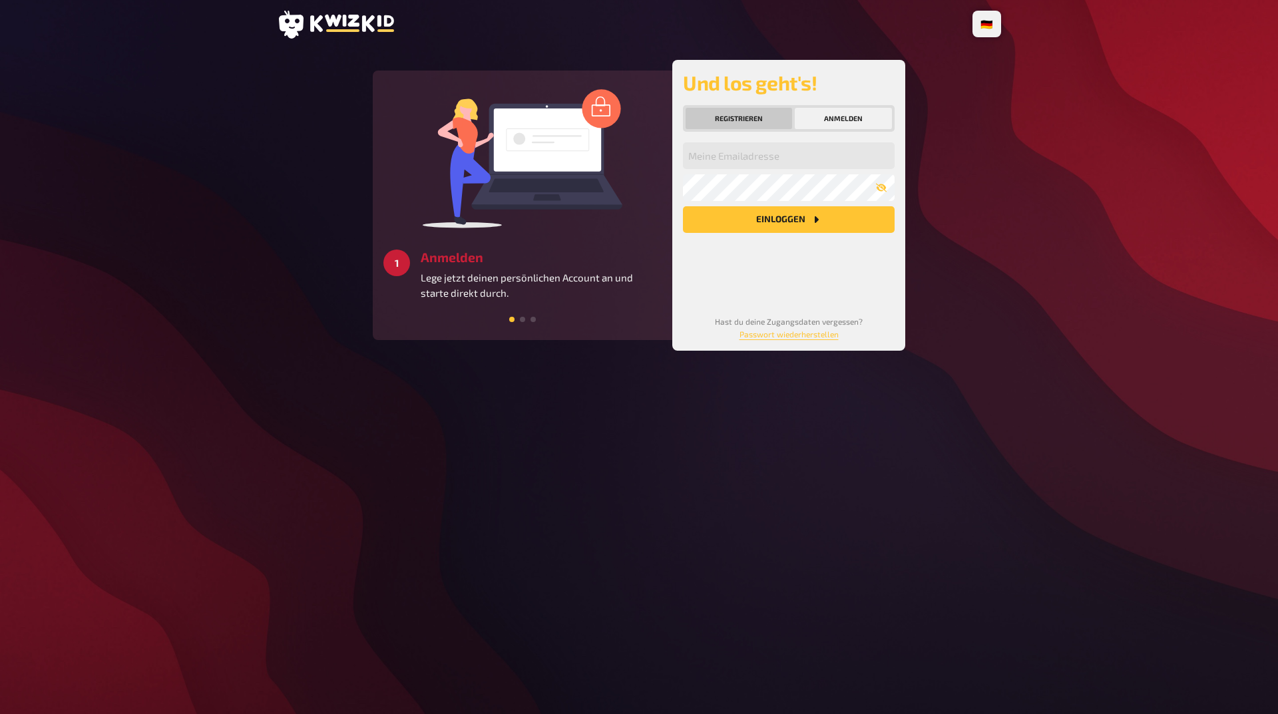
click at [762, 129] on button "Registrieren" at bounding box center [738, 118] width 106 height 21
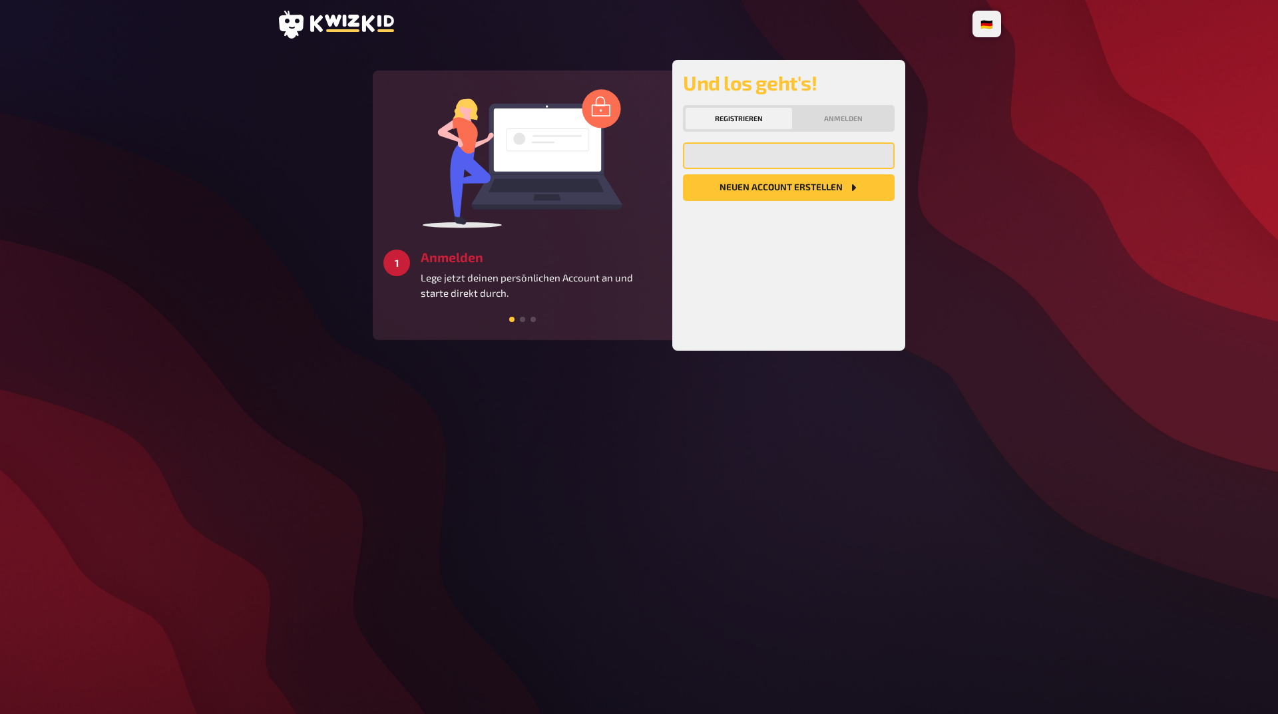
click at [779, 169] on input "email" at bounding box center [789, 155] width 212 height 27
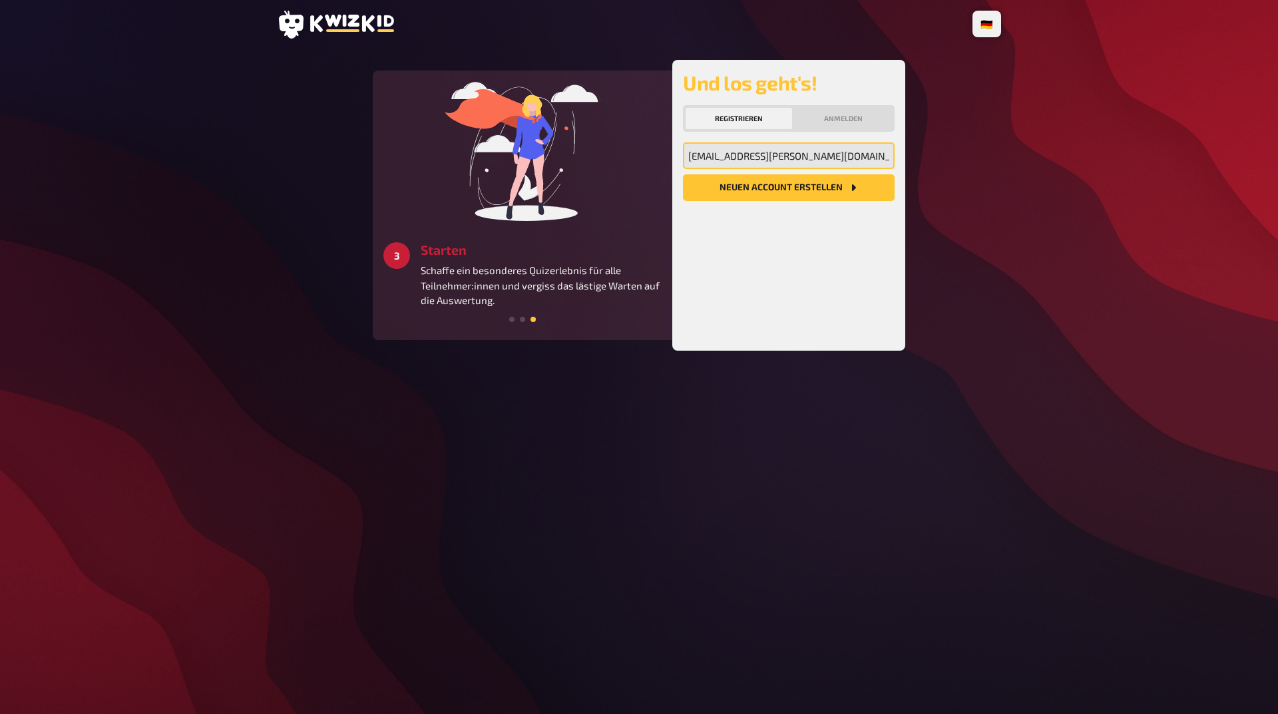
type input "edda.matuszak@80s80s.de"
click at [816, 201] on button "Neuen Account Erstellen" at bounding box center [789, 187] width 212 height 27
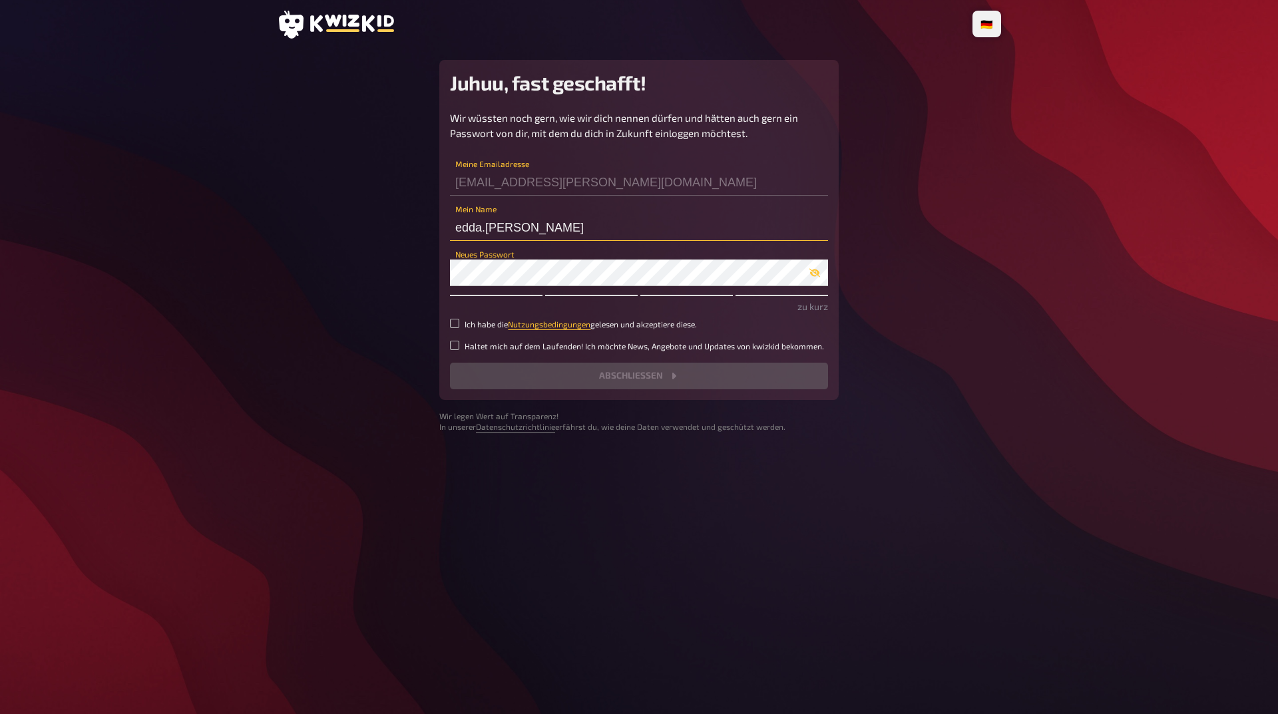
drag, startPoint x: 567, startPoint y: 247, endPoint x: 343, endPoint y: 242, distance: 224.3
click at [343, 242] on main "Juhuu, fast geschafft! Wir wüssten noch gern, wie wir dich nennen dürfen und hä…" at bounding box center [639, 246] width 724 height 373
type input "TESTBALLON123"
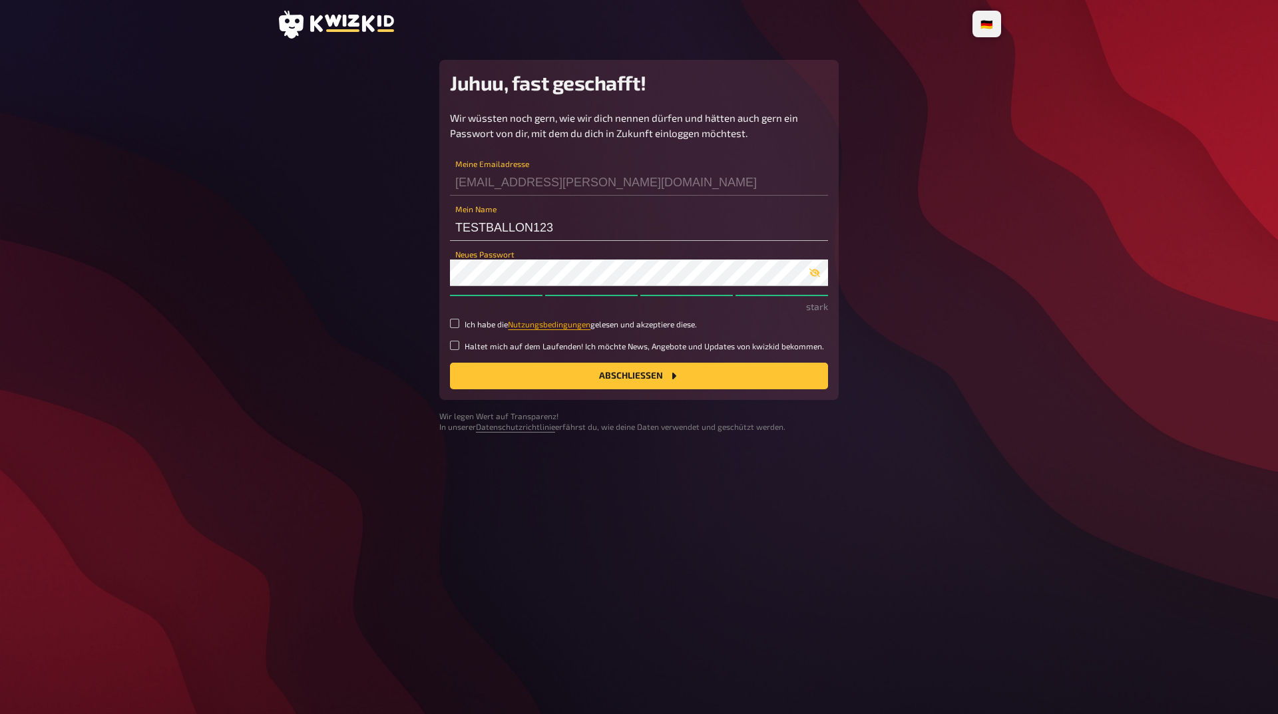
click at [547, 329] on link "Nutzungsbedingungen" at bounding box center [549, 323] width 83 height 9
click at [458, 328] on input "Ich habe die Nutzungsbedingungen gelesen und akzeptiere diese." at bounding box center [454, 323] width 9 height 9
checkbox input "true"
click at [630, 389] on button "Abschließen" at bounding box center [639, 376] width 378 height 27
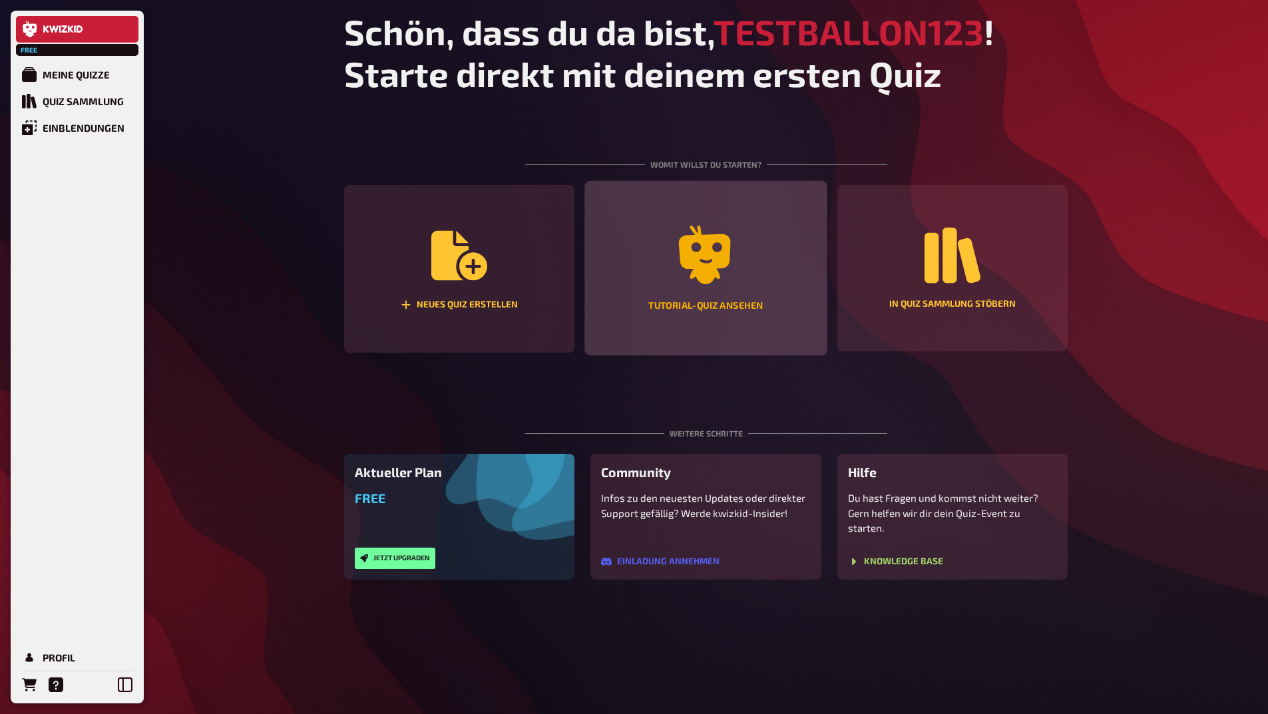
scroll to position [21, 0]
click at [687, 284] on icon "Tutorial-Quiz ansehen" at bounding box center [705, 255] width 59 height 59
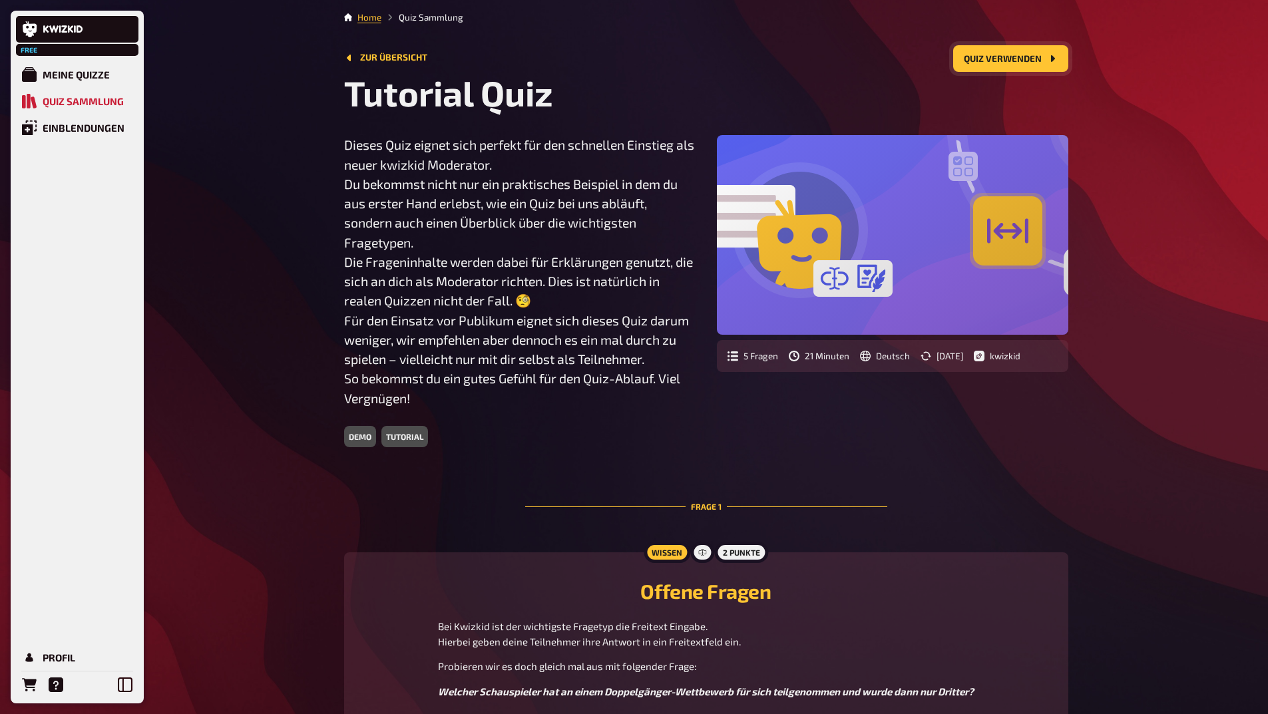
click at [989, 61] on button "Quiz verwenden" at bounding box center [1010, 58] width 115 height 27
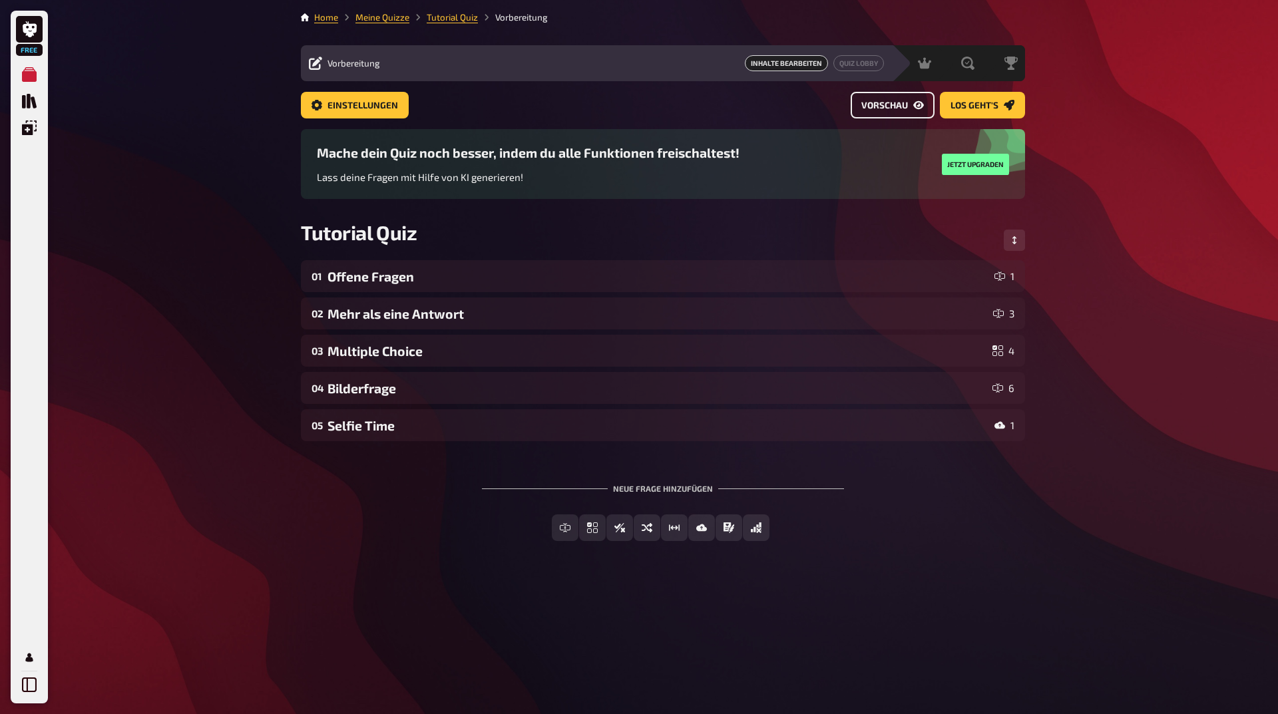
click at [906, 110] on button "Vorschau" at bounding box center [892, 105] width 84 height 27
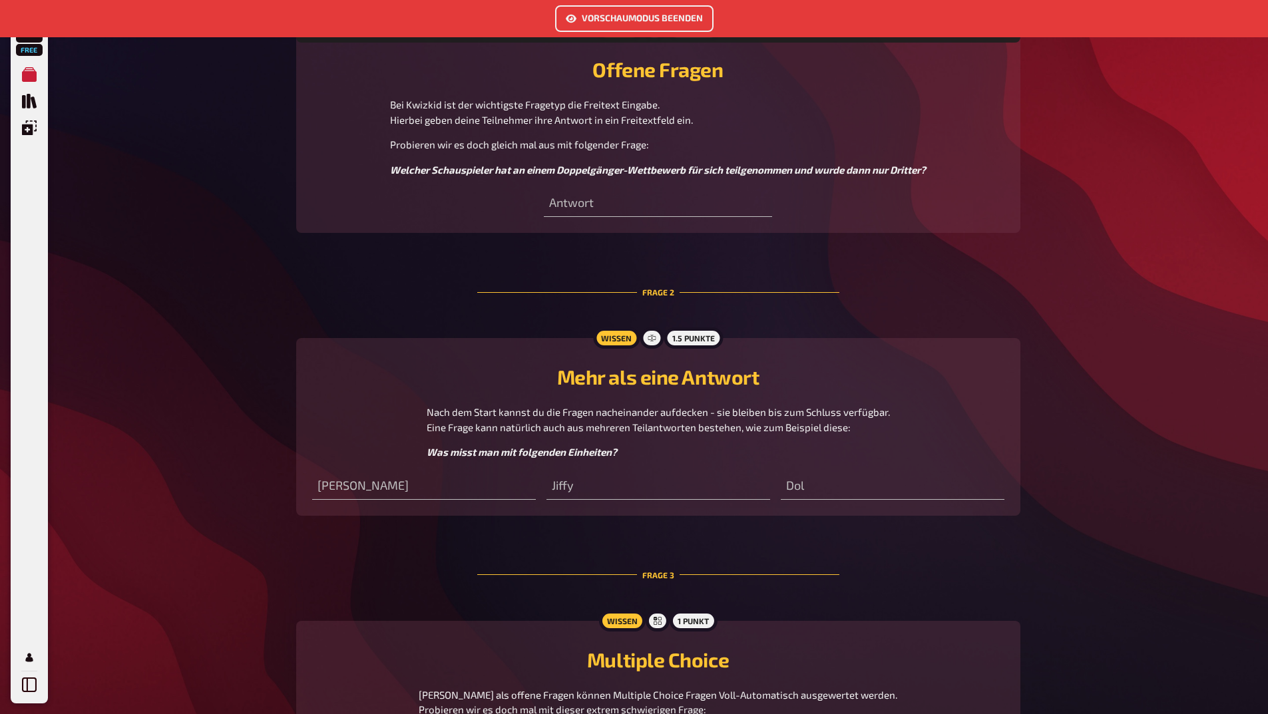
scroll to position [676, 0]
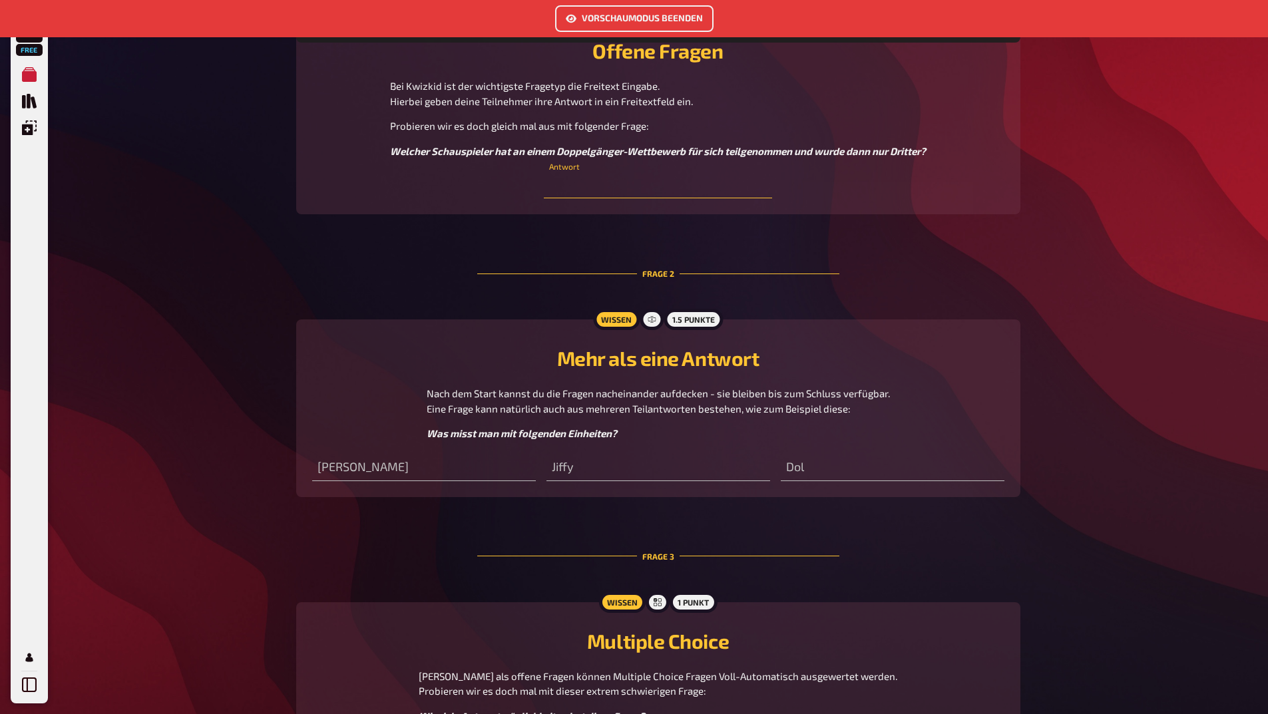
click at [623, 198] on input "text" at bounding box center [658, 185] width 228 height 27
click at [611, 21] on button "Vorschaumodus beenden" at bounding box center [634, 18] width 158 height 27
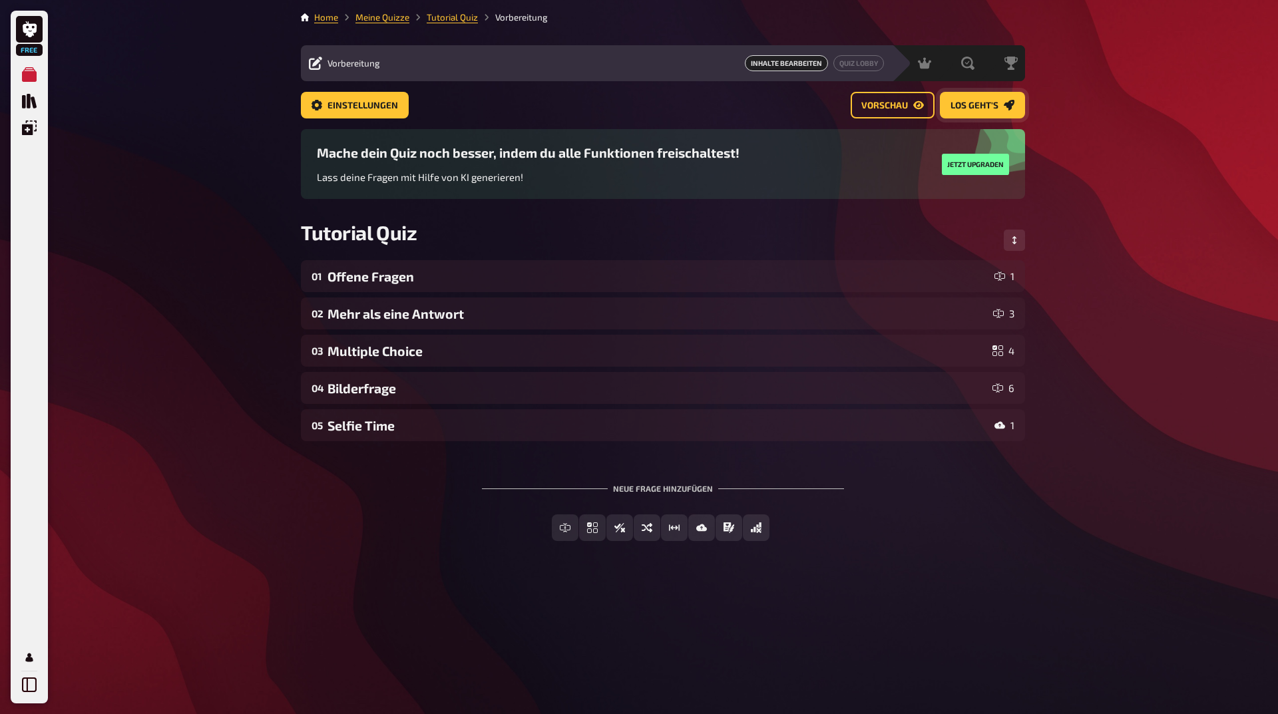
click at [957, 110] on span "Los geht's" at bounding box center [974, 105] width 48 height 9
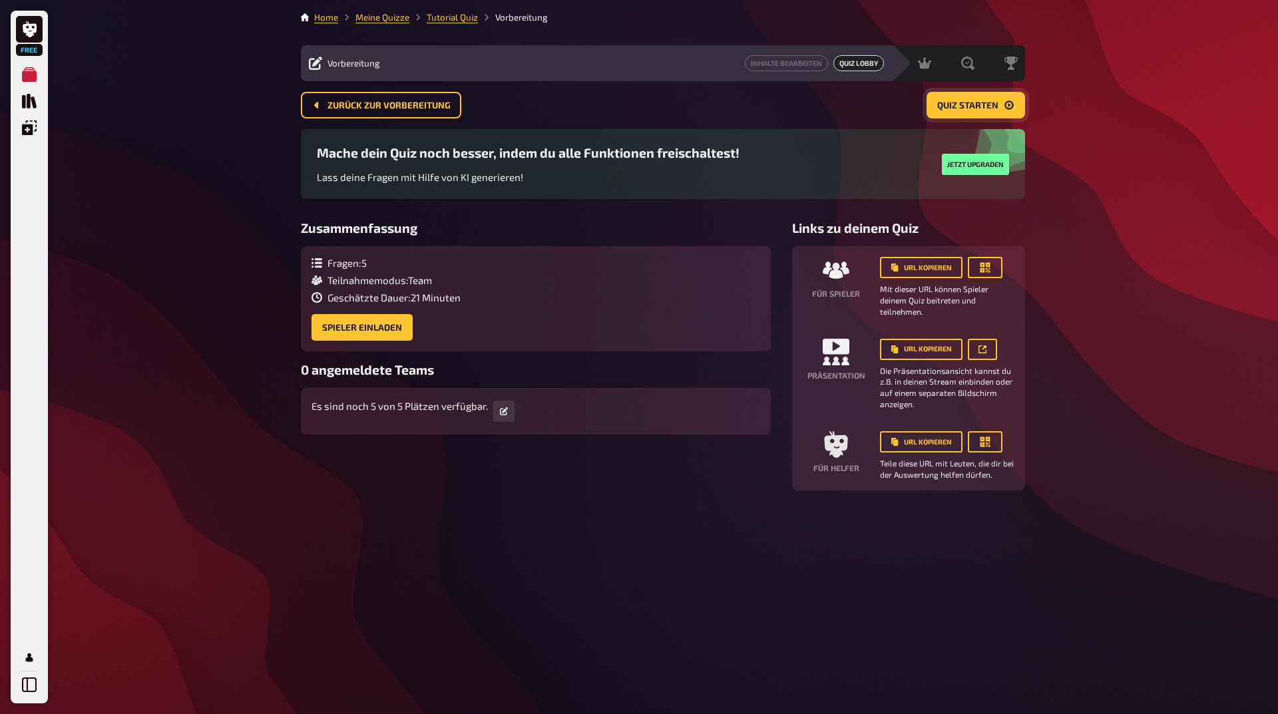
click at [976, 106] on span "Quiz starten" at bounding box center [967, 105] width 61 height 9
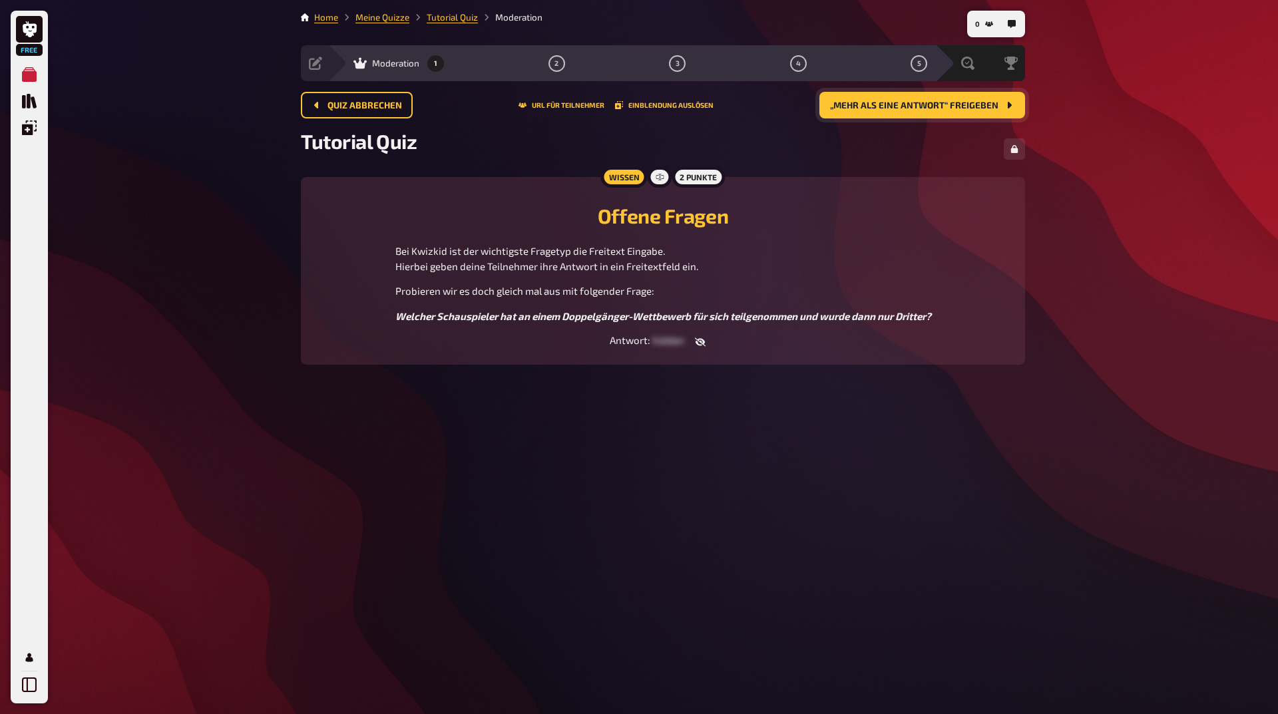
click at [703, 346] on icon "button" at bounding box center [700, 341] width 11 height 9
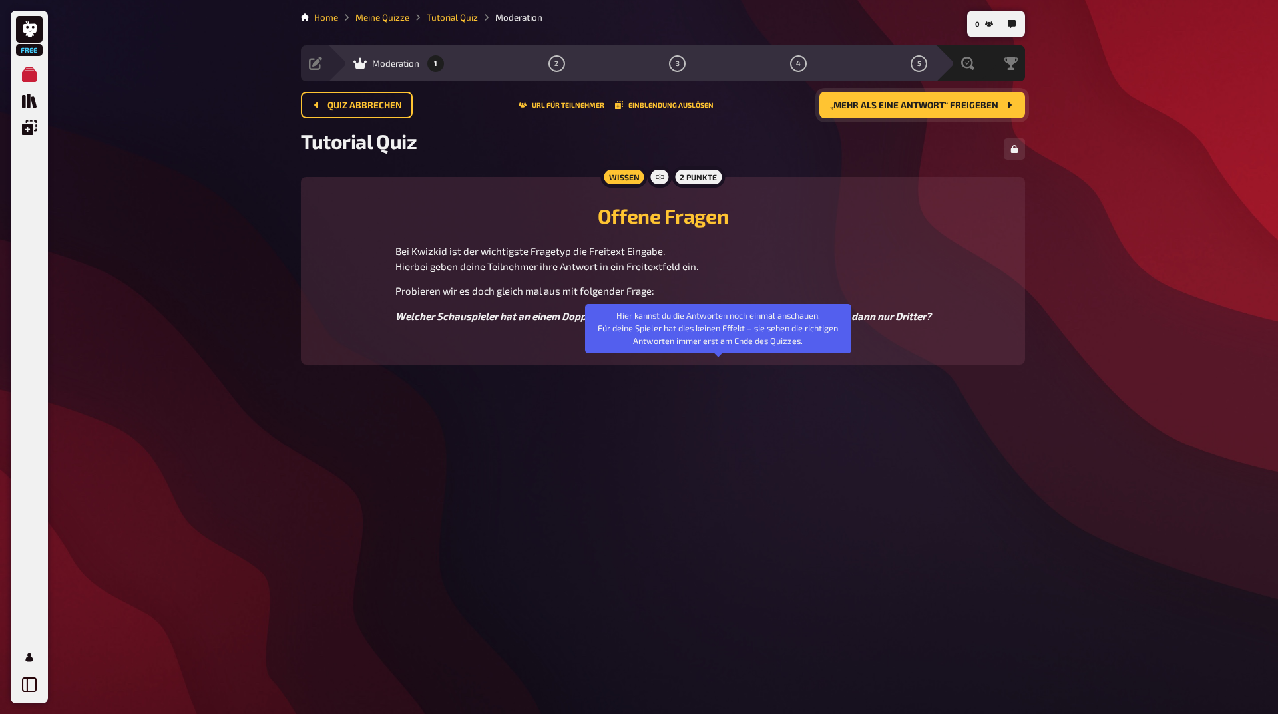
click at [717, 345] on icon "button" at bounding box center [722, 341] width 11 height 8
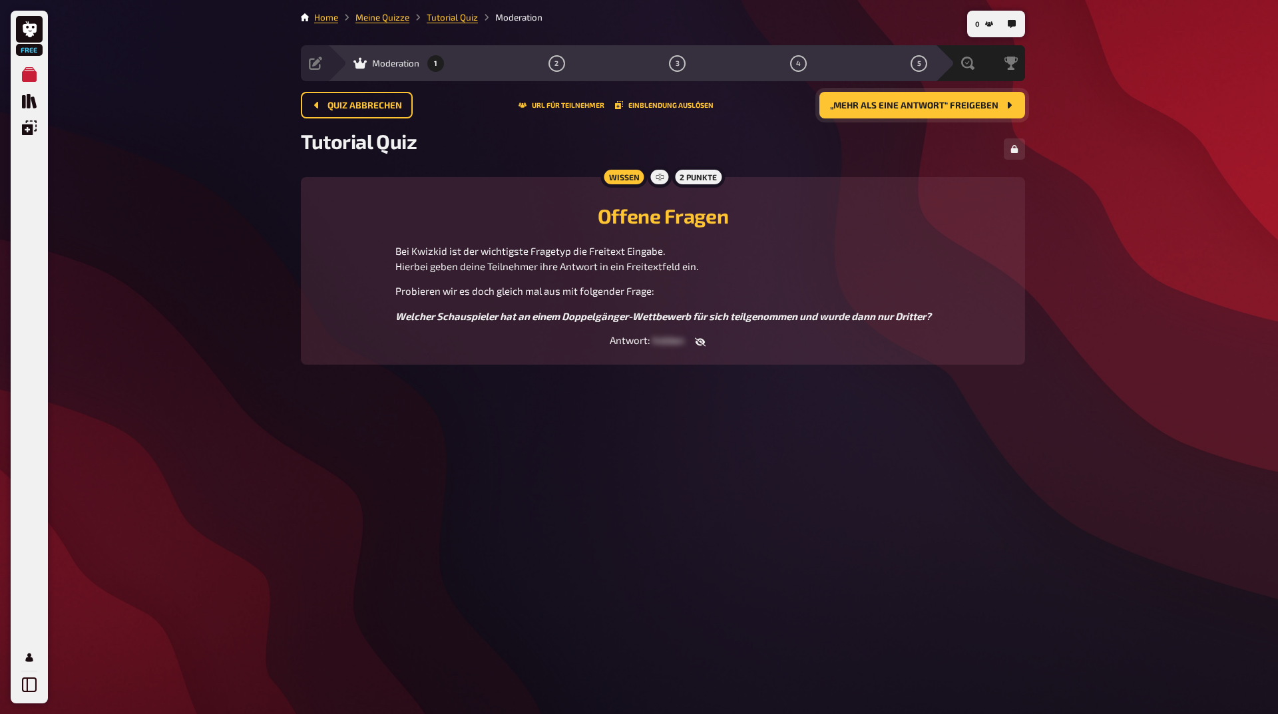
click at [1005, 106] on icon "„Mehr als eine Antwort“ freigeben" at bounding box center [1008, 105] width 11 height 11
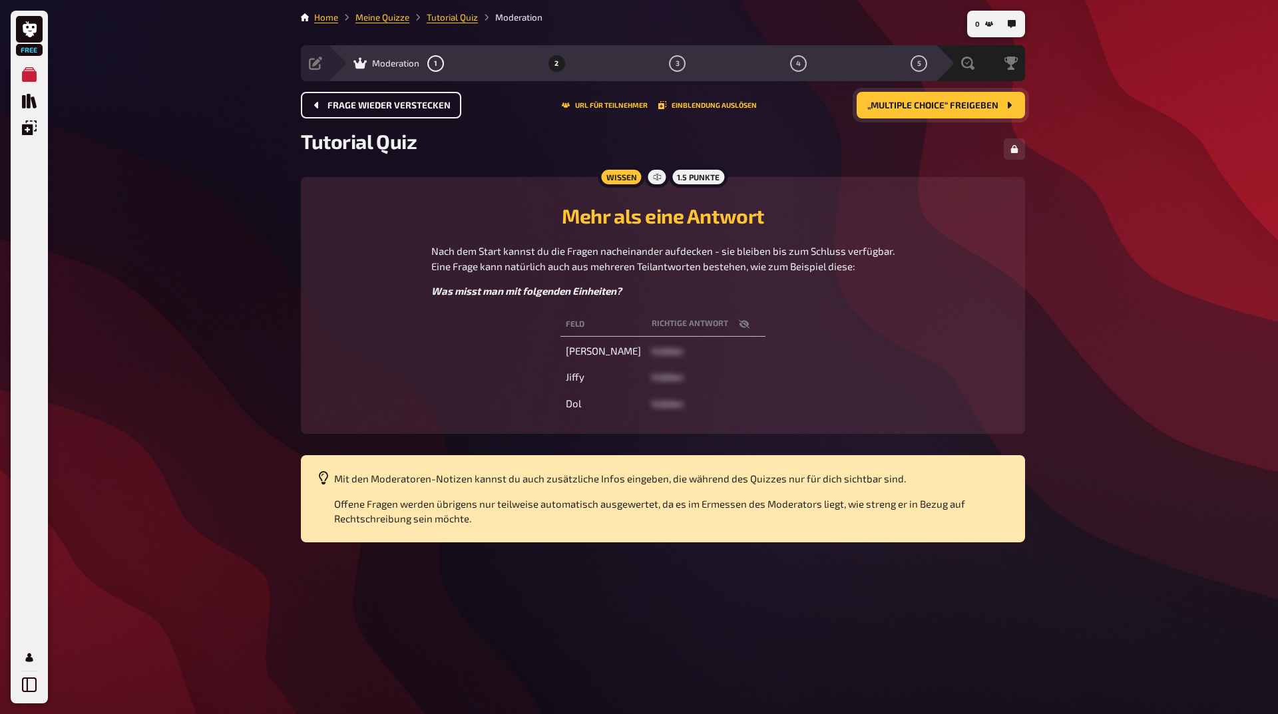
click at [413, 101] on span "Frage wieder verstecken" at bounding box center [388, 105] width 123 height 9
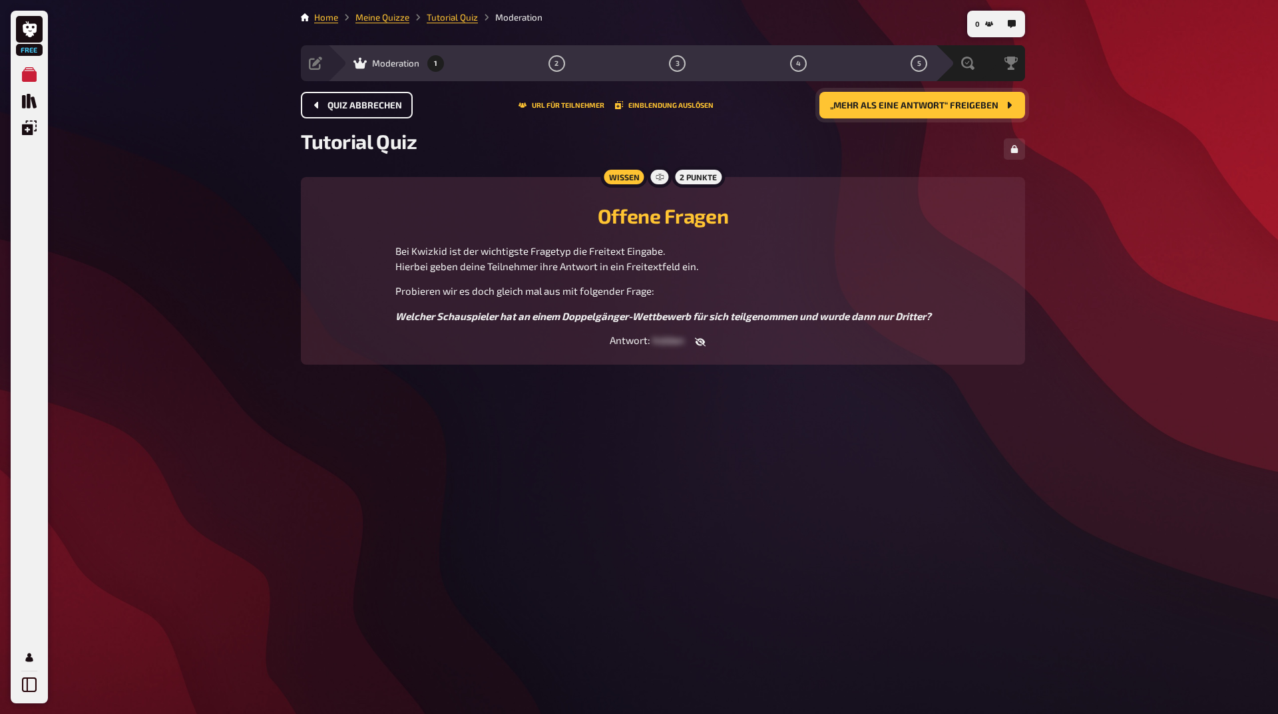
click at [373, 113] on button "Quiz abbrechen" at bounding box center [357, 105] width 112 height 27
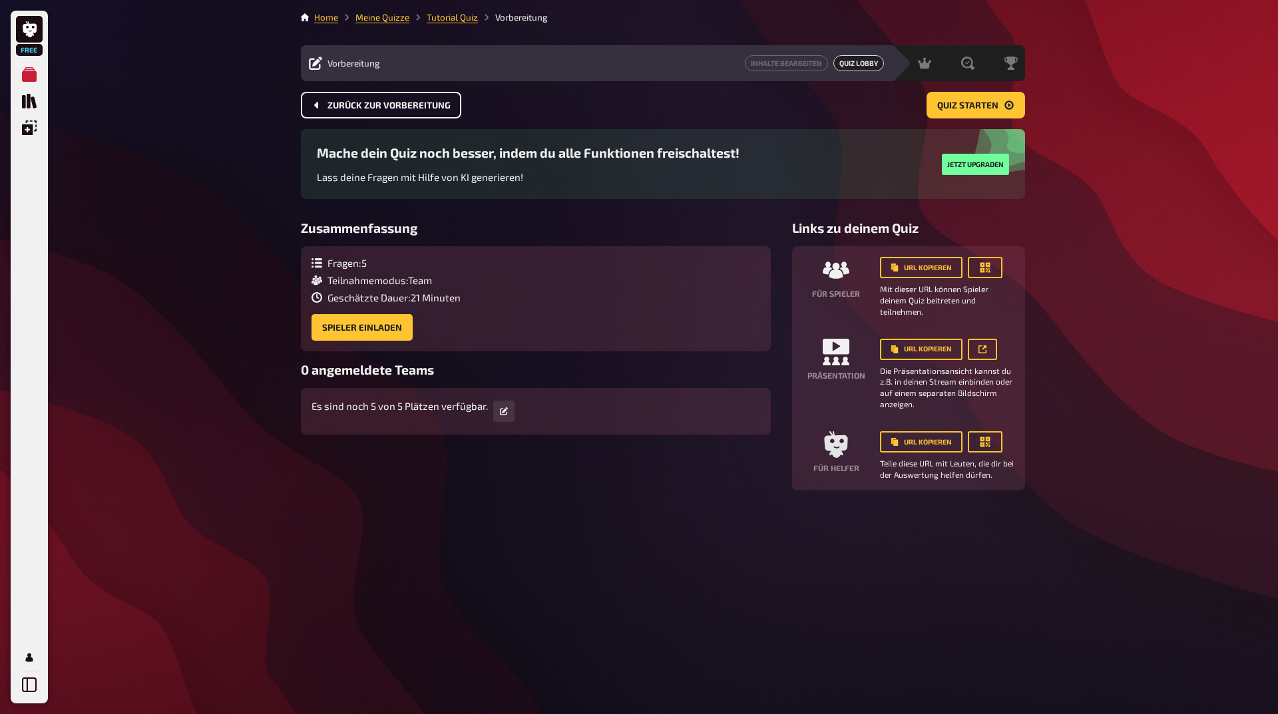
click at [353, 114] on button "Zurück zur Vorbereitung" at bounding box center [381, 105] width 160 height 27
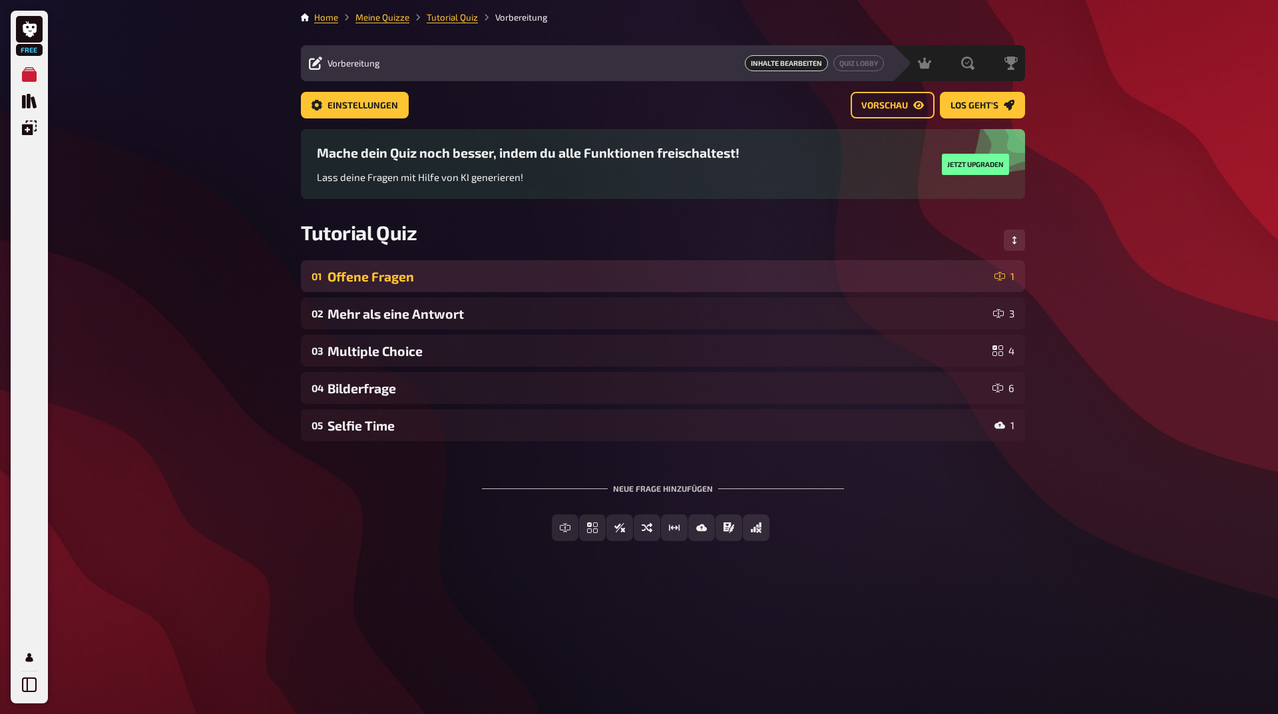
click at [373, 284] on div "Offene Fragen" at bounding box center [657, 276] width 661 height 15
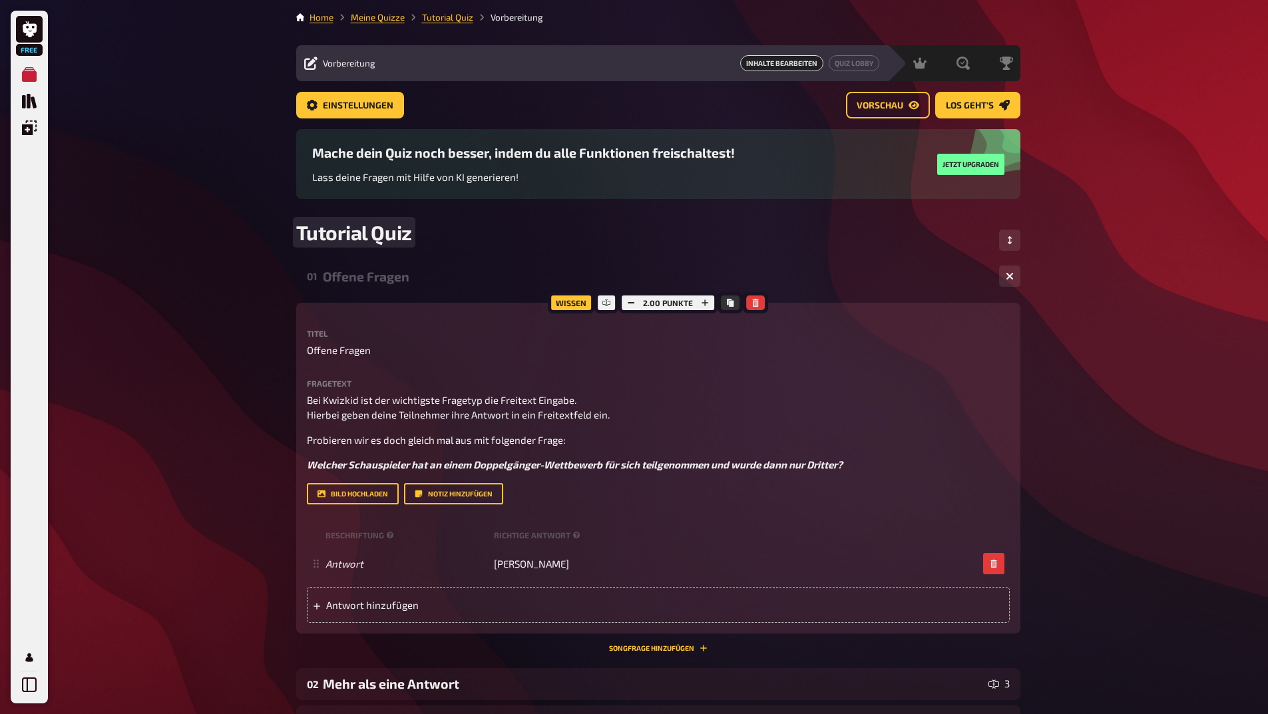
click at [517, 260] on div "Tutorial Quiz" at bounding box center [658, 240] width 724 height 40
click at [392, 101] on span "Einstellungen" at bounding box center [358, 105] width 71 height 9
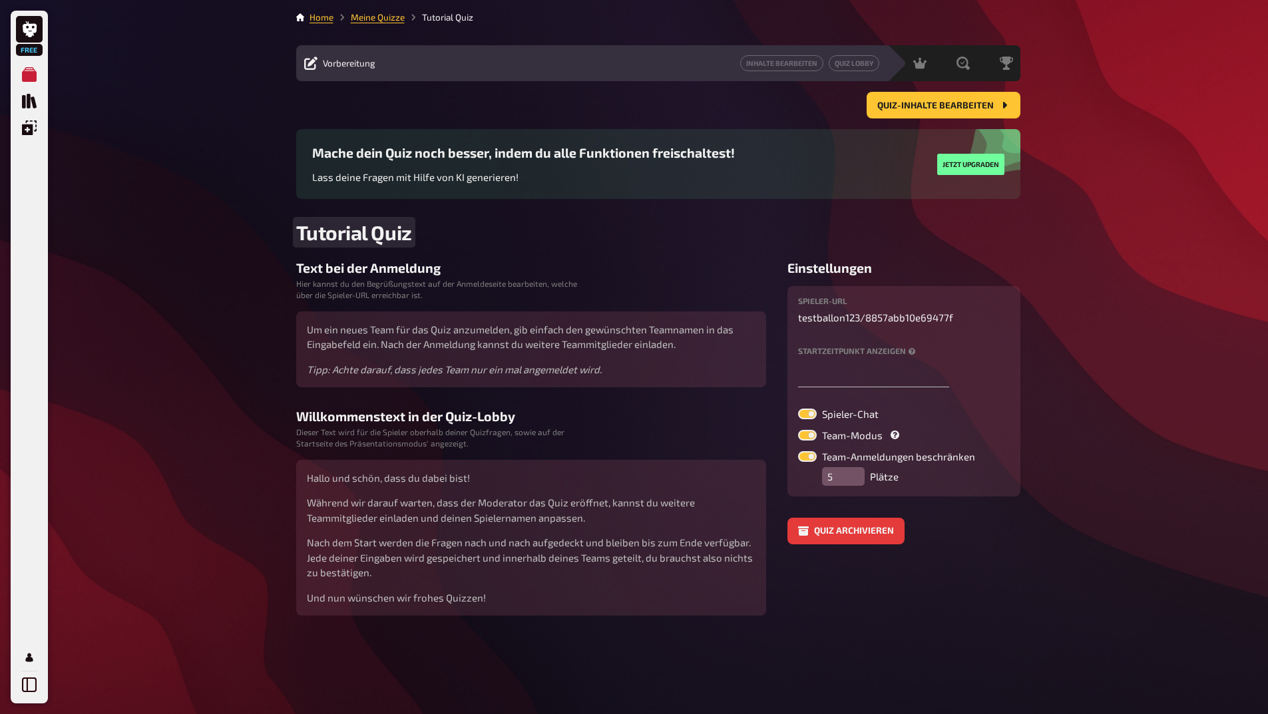
click at [546, 244] on h2 "Tutorial Quiz" at bounding box center [658, 232] width 724 height 24
click at [494, 291] on main "Home Meine Quizze Tutorial Quiz Vorbereitung Inhalte Bearbeiten Quiz Lobby Mode…" at bounding box center [658, 313] width 724 height 605
click at [913, 108] on span "Quiz-Inhalte bearbeiten" at bounding box center [935, 105] width 116 height 9
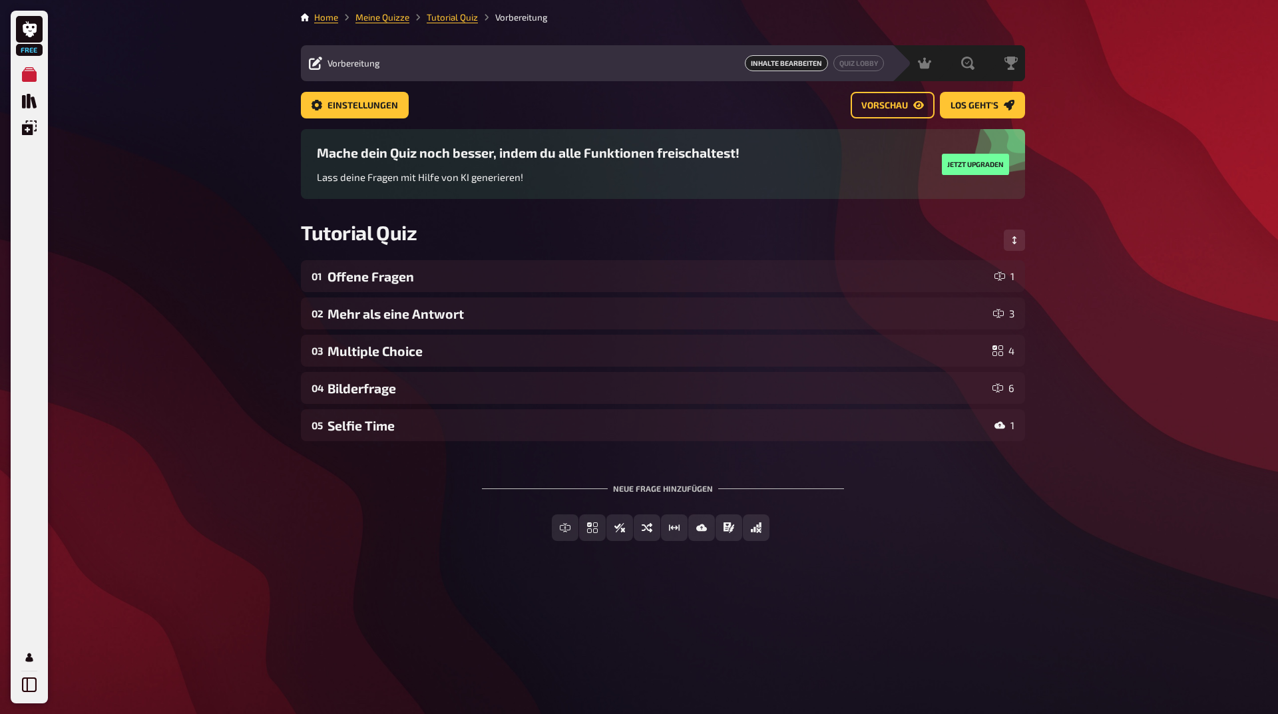
click at [506, 107] on div "Einstellungen Vorschau Los geht's" at bounding box center [663, 105] width 724 height 27
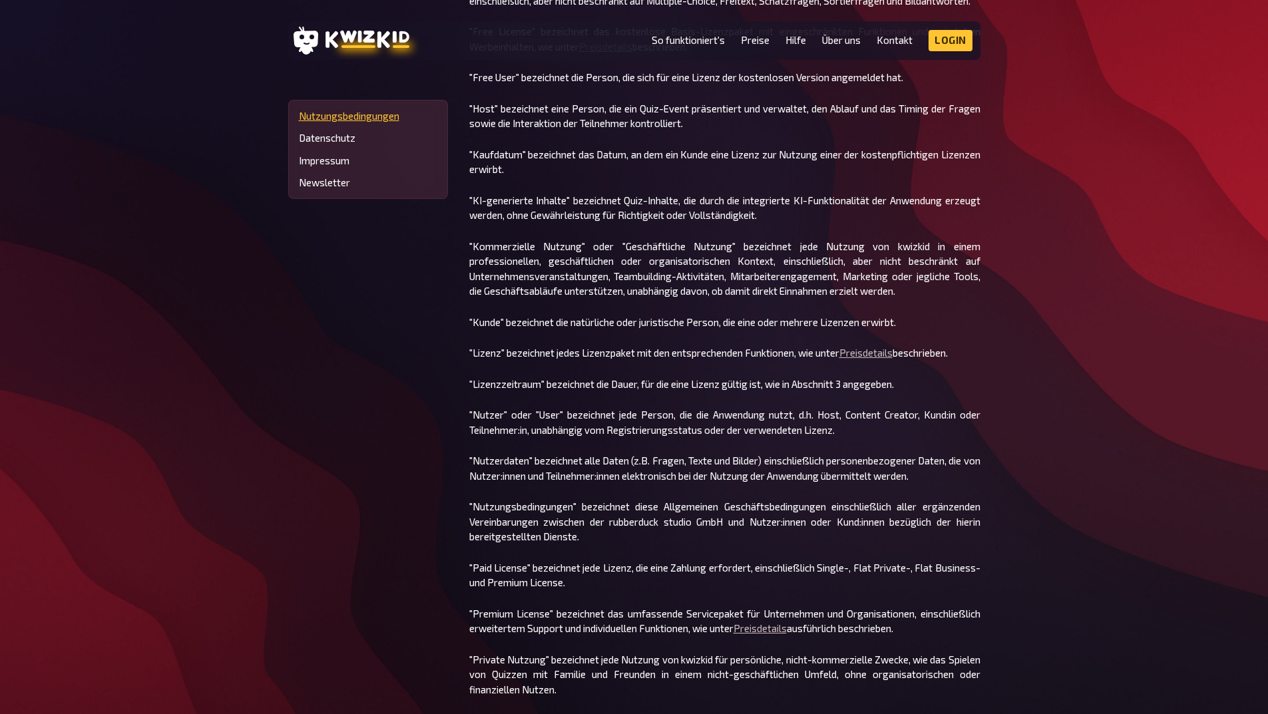
scroll to position [1530, 0]
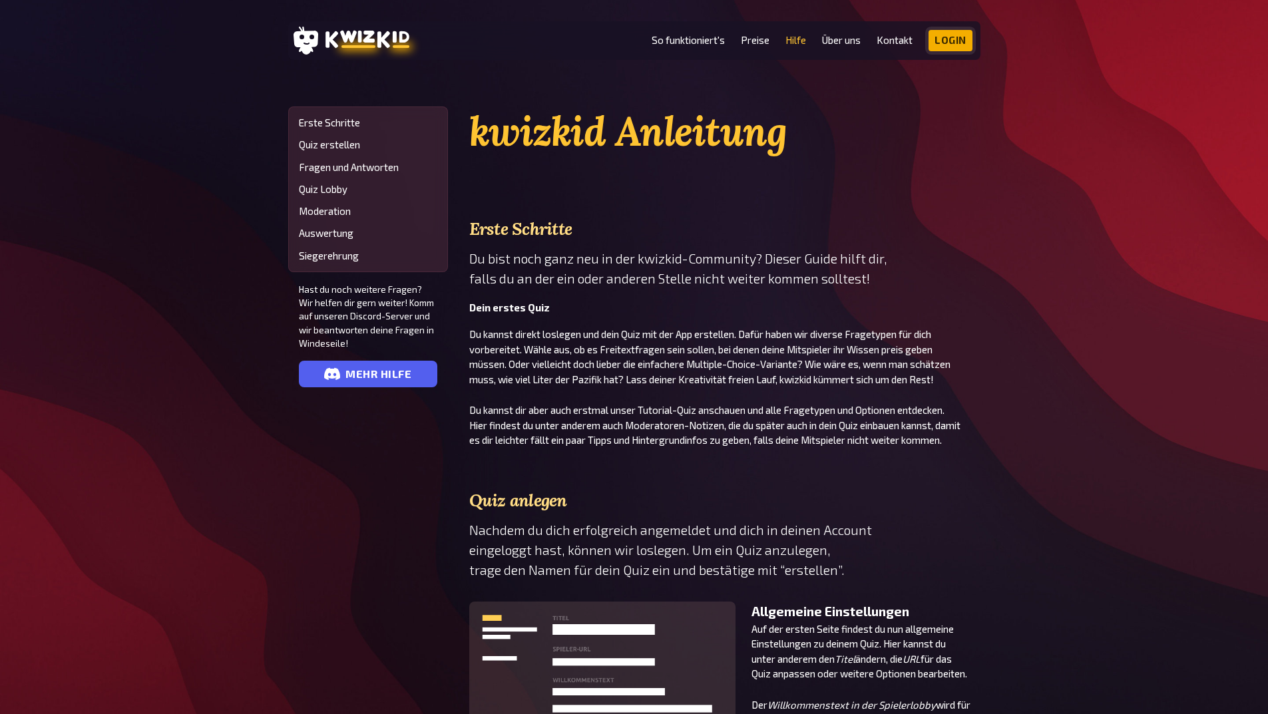
click at [954, 37] on link "Login" at bounding box center [950, 40] width 44 height 21
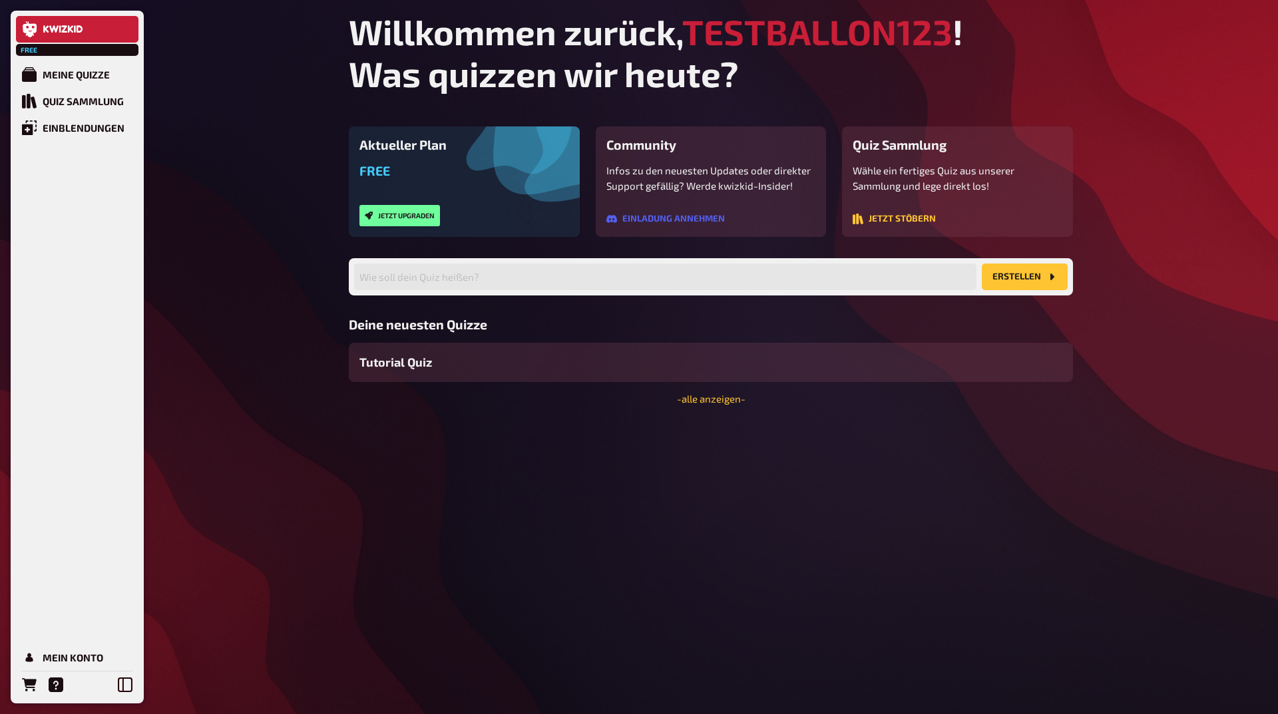
click at [72, 34] on link at bounding box center [77, 29] width 122 height 27
